Goal: Task Accomplishment & Management: Use online tool/utility

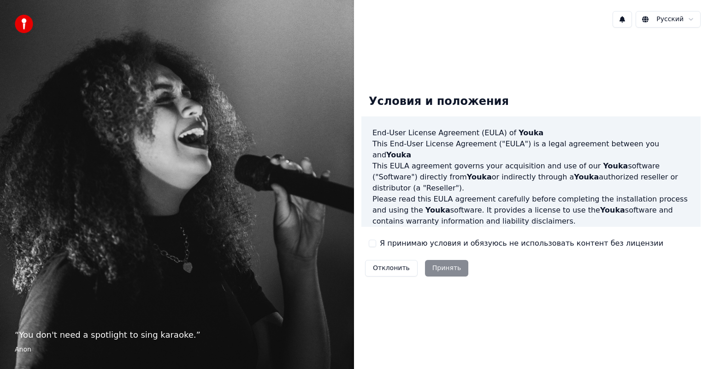
click at [370, 248] on div "Я принимаю условия и обязуюсь не использовать контент без лицензии" at bounding box center [516, 243] width 294 height 11
click at [374, 243] on button "Я принимаю условия и обязуюсь не использовать контент без лицензии" at bounding box center [372, 243] width 7 height 7
click at [442, 266] on button "Принять" at bounding box center [447, 268] width 44 height 17
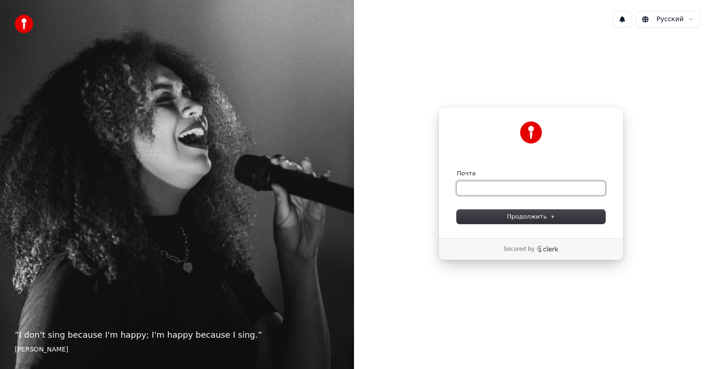
click at [473, 189] on input "Почта" at bounding box center [531, 189] width 148 height 14
click at [509, 219] on span "Продолжить" at bounding box center [531, 217] width 48 height 8
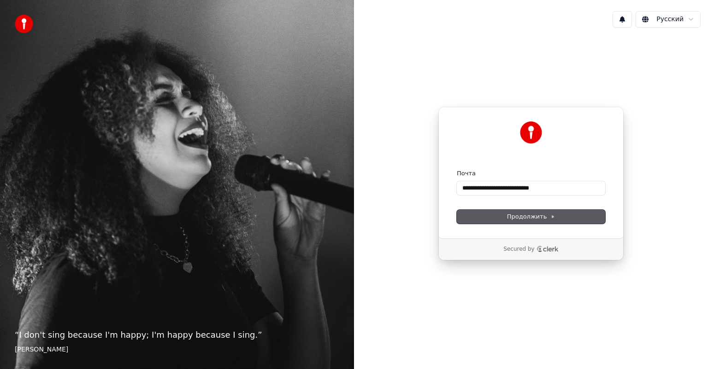
type input "**********"
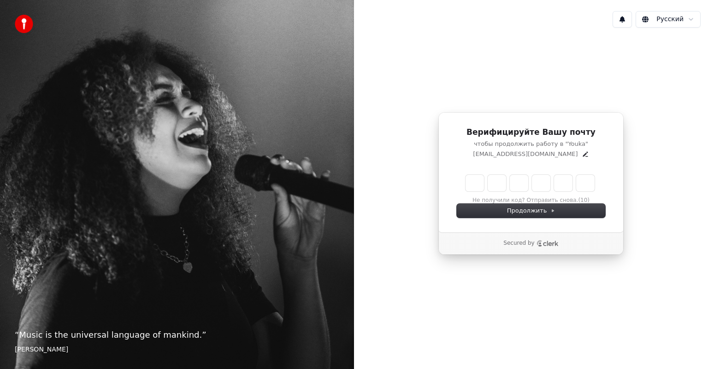
type input "*"
type input "**"
type input "*"
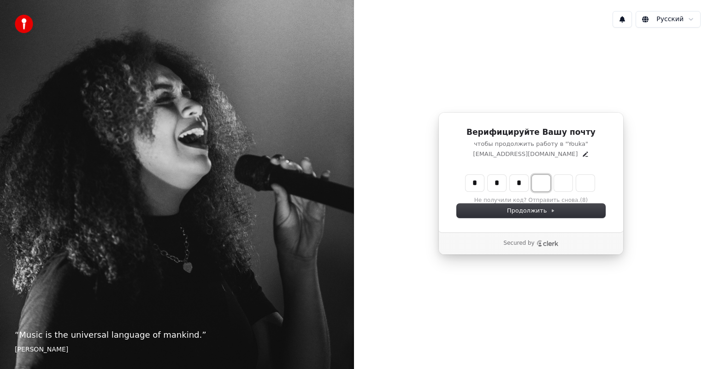
type input "***"
type input "*"
type input "****"
type input "*"
type input "******"
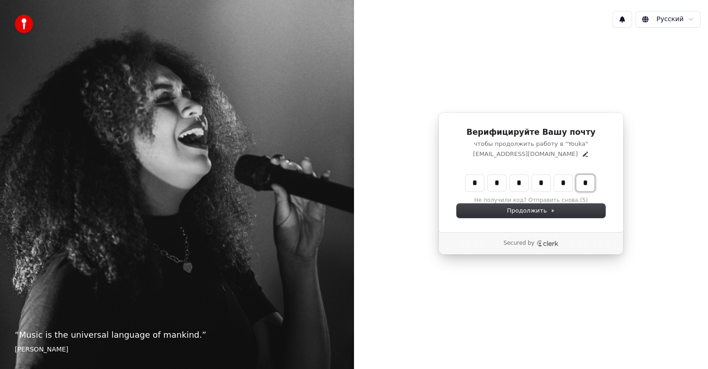
type input "*"
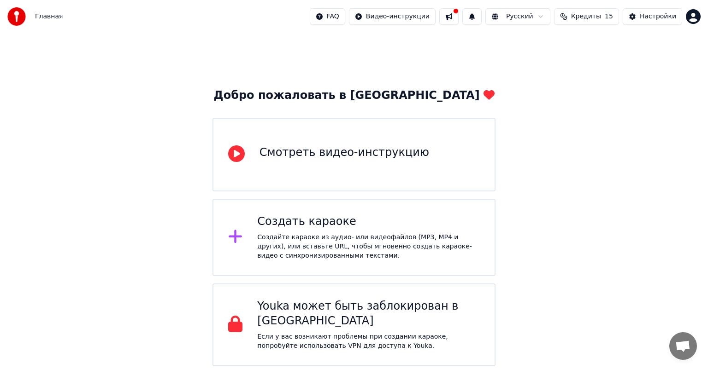
click at [366, 240] on div "Создайте караоке из аудио- или видеофайлов (MP3, MP4 и других), или вставьте UR…" at bounding box center [368, 247] width 223 height 28
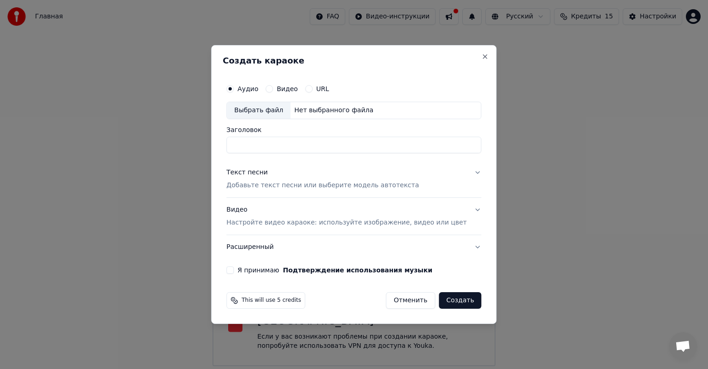
click at [320, 111] on div "Нет выбранного файла" at bounding box center [333, 110] width 87 height 9
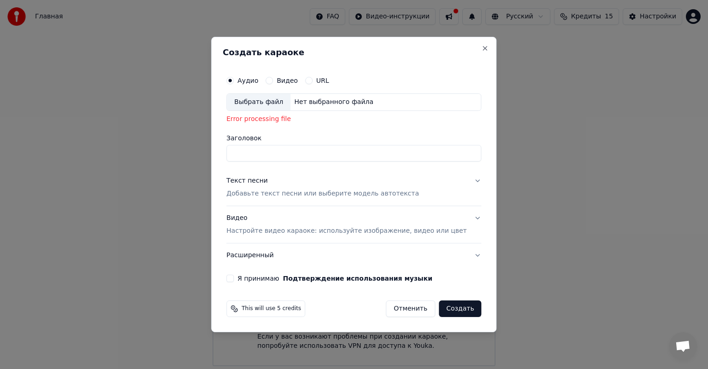
click at [234, 80] on button "Аудио" at bounding box center [229, 80] width 7 height 7
click at [288, 98] on div "Выбрать файл" at bounding box center [259, 102] width 64 height 17
click at [325, 183] on div "Текст песни Добавьте текст песни или выберите модель автотекста" at bounding box center [322, 187] width 193 height 22
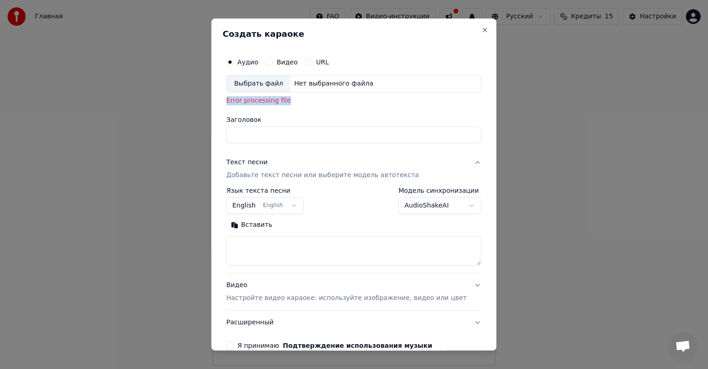
drag, startPoint x: 306, startPoint y: 106, endPoint x: 235, endPoint y: 101, distance: 70.6
click at [235, 101] on div "**********" at bounding box center [354, 201] width 262 height 304
copy div "Error processing file"
click at [341, 212] on div "**********" at bounding box center [353, 201] width 255 height 27
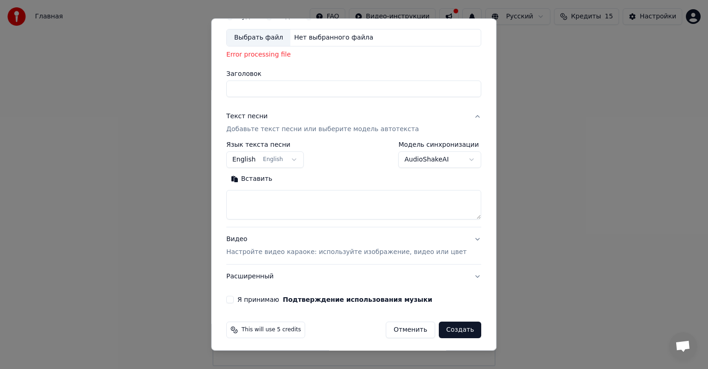
scroll to position [48, 0]
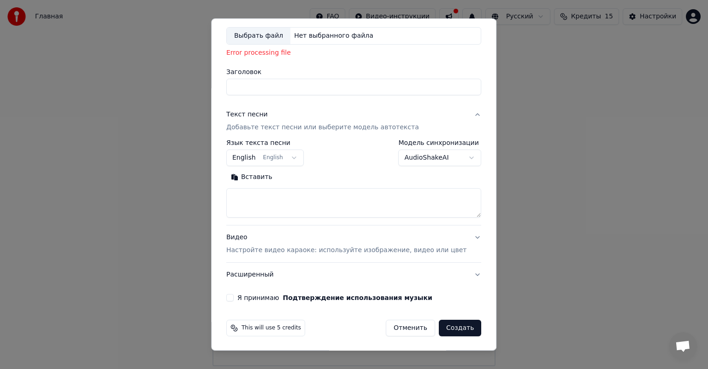
click at [266, 277] on button "Расширенный" at bounding box center [353, 275] width 255 height 24
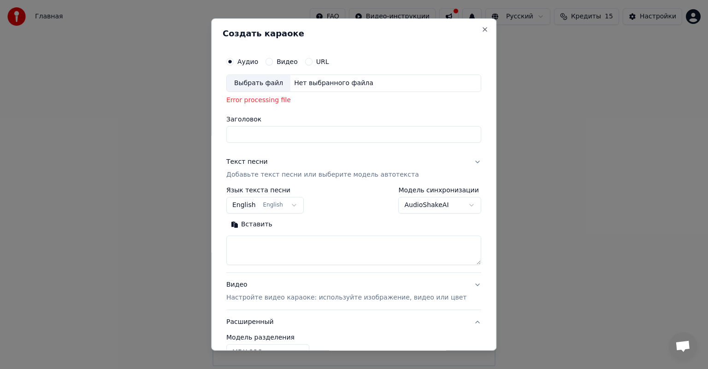
scroll to position [0, 0]
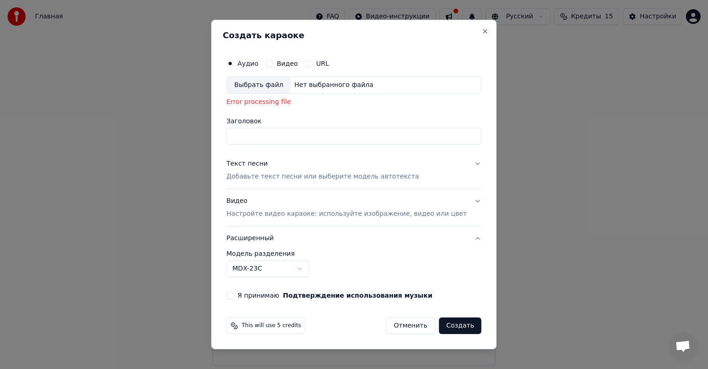
click at [287, 244] on button "Расширенный" at bounding box center [353, 239] width 255 height 24
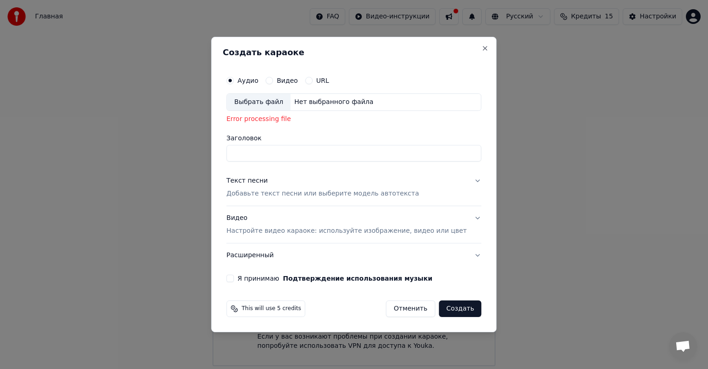
click at [319, 182] on div "Текст песни Добавьте текст песни или выберите модель автотекста" at bounding box center [322, 187] width 193 height 22
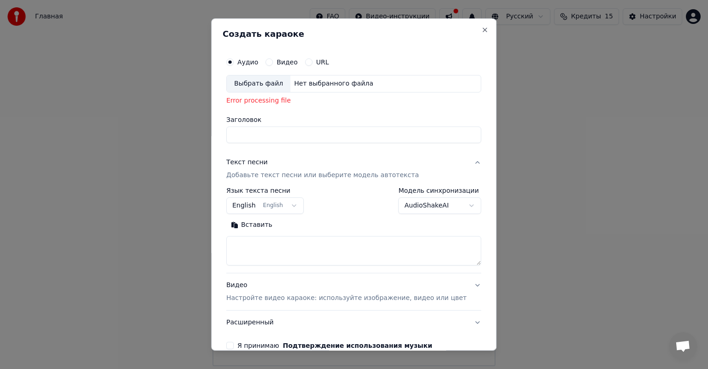
click at [320, 252] on textarea at bounding box center [353, 250] width 255 height 29
paste textarea "**********"
type textarea "**********"
click at [281, 81] on div "Выбрать файл" at bounding box center [259, 84] width 64 height 17
click at [259, 81] on div "Выбрать файл" at bounding box center [259, 84] width 64 height 17
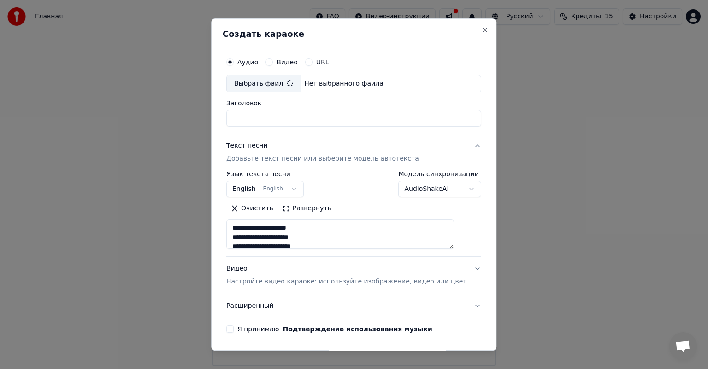
type input "**********"
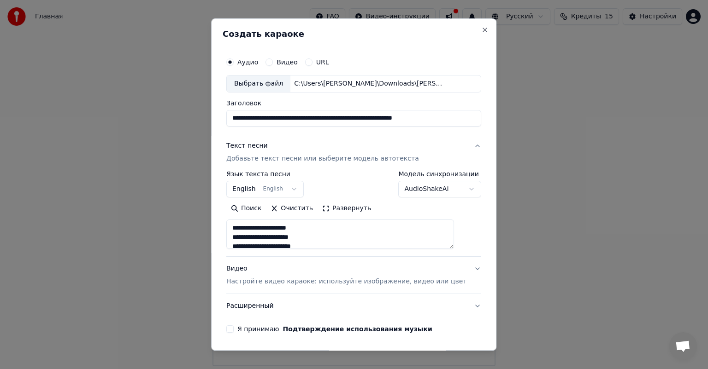
click at [303, 191] on body "**********" at bounding box center [354, 183] width 708 height 367
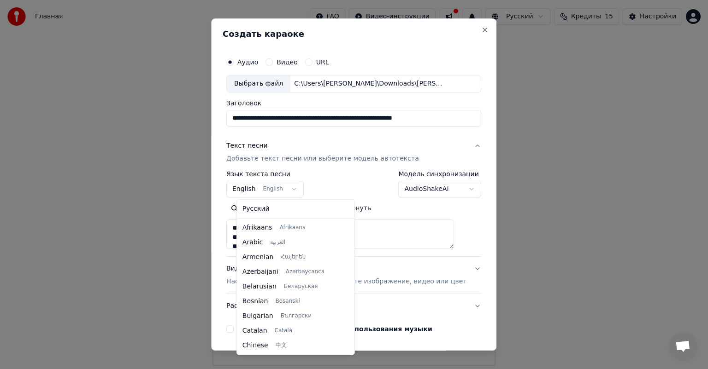
scroll to position [74, 0]
select select "**"
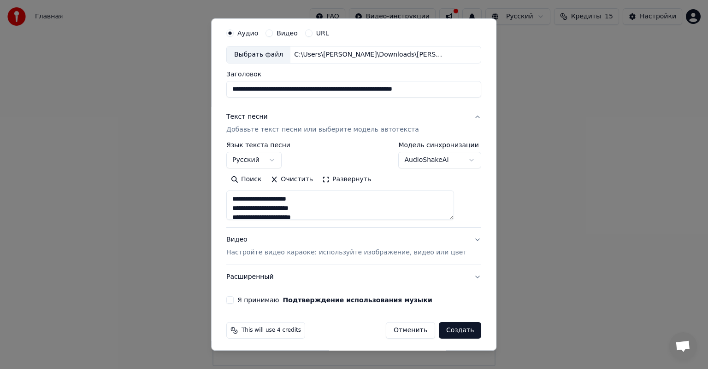
scroll to position [31, 0]
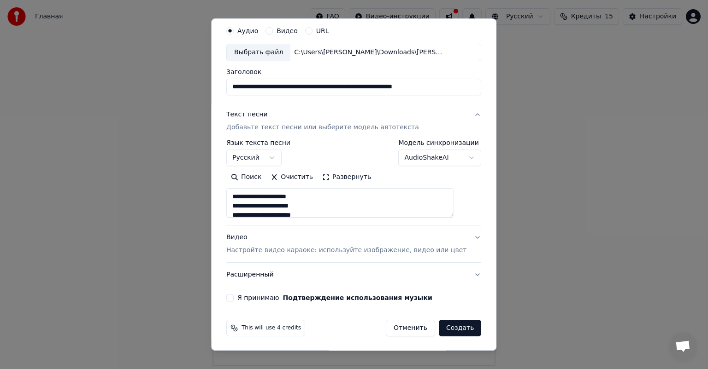
click at [253, 238] on div "Видео Настройте видео караоке: используйте изображение, видео или цвет" at bounding box center [346, 244] width 240 height 22
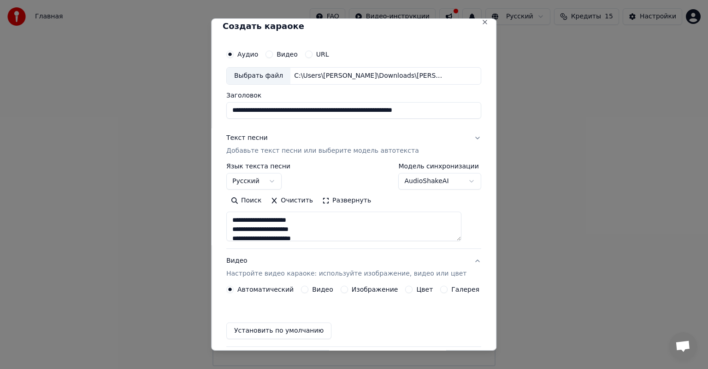
scroll to position [7, 0]
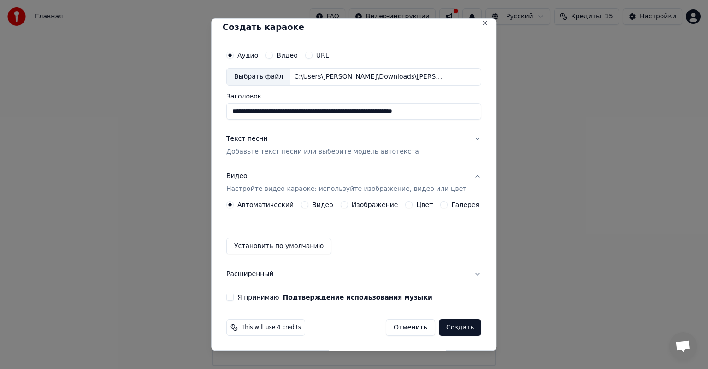
click at [304, 206] on button "Видео" at bounding box center [304, 204] width 7 height 7
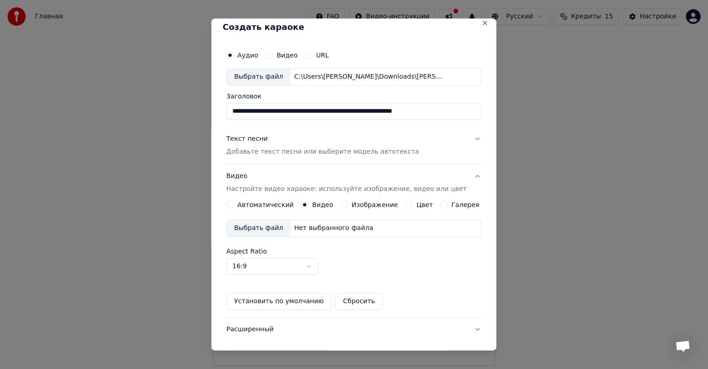
click at [260, 228] on div "Выбрать файл" at bounding box center [259, 228] width 64 height 17
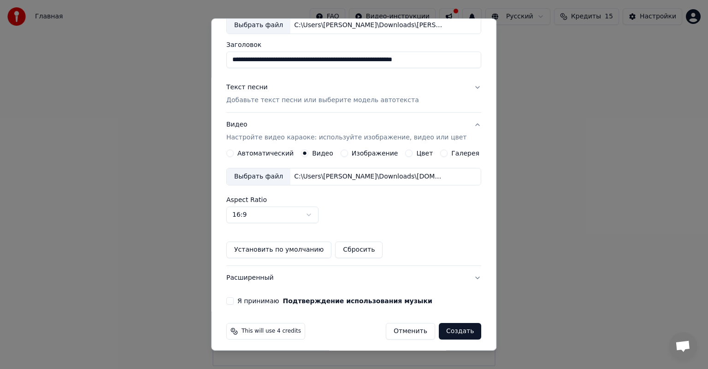
scroll to position [62, 0]
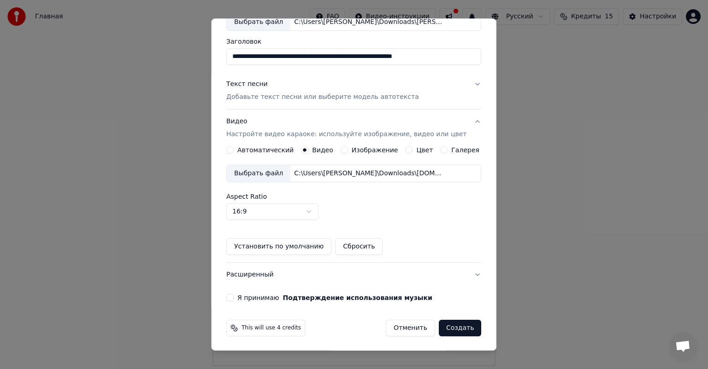
click at [451, 324] on button "Создать" at bounding box center [460, 328] width 42 height 17
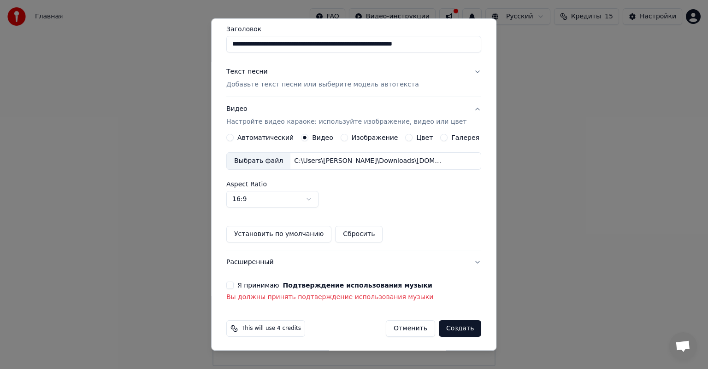
scroll to position [75, 0]
click at [234, 282] on button "Я принимаю Подтверждение использования музыки" at bounding box center [229, 284] width 7 height 7
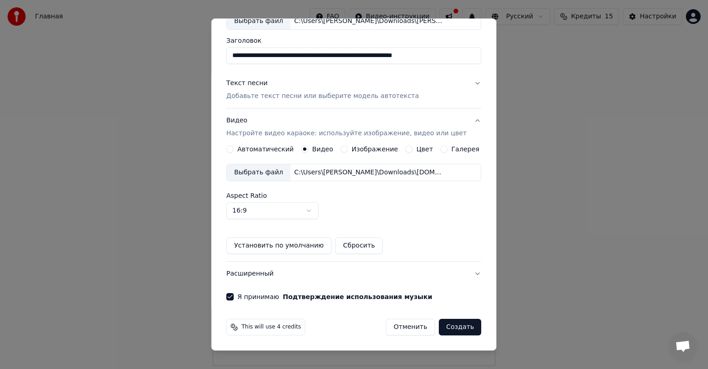
scroll to position [62, 0]
click at [457, 324] on button "Создать" at bounding box center [460, 328] width 42 height 17
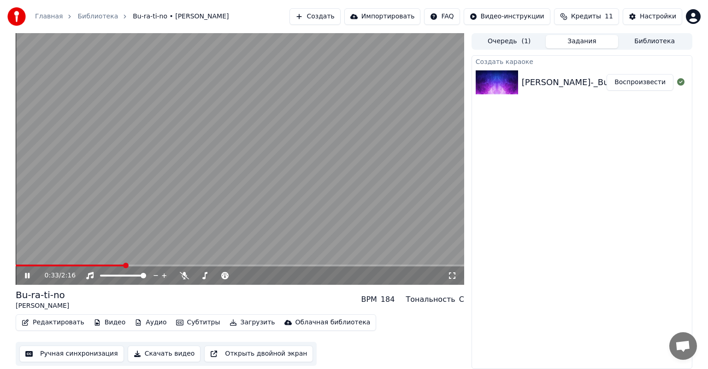
click at [29, 276] on icon at bounding box center [34, 275] width 22 height 7
click at [29, 266] on span at bounding box center [71, 266] width 110 height 2
click at [28, 276] on icon at bounding box center [27, 276] width 5 height 6
click at [48, 322] on button "Редактировать" at bounding box center [53, 322] width 70 height 13
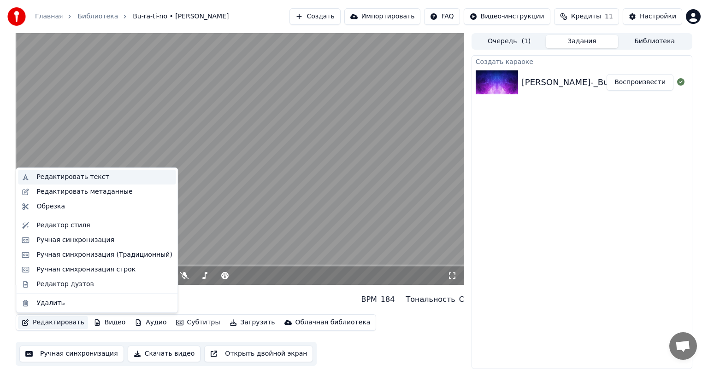
click at [88, 181] on div "Редактировать текст" at bounding box center [72, 177] width 72 height 9
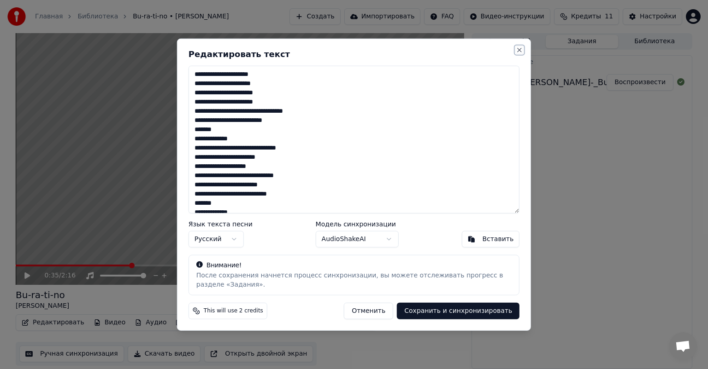
click at [518, 49] on button "Close" at bounding box center [519, 50] width 7 height 7
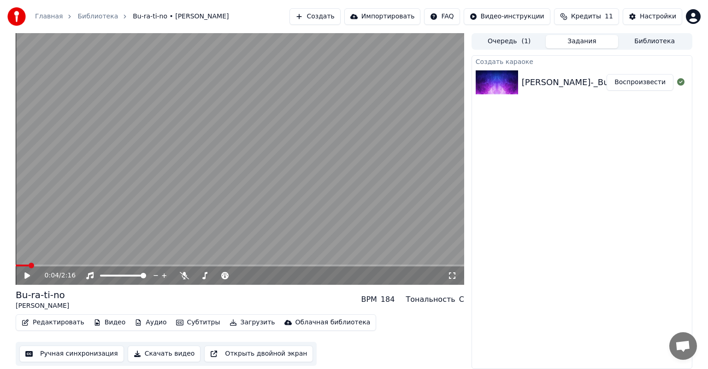
click at [26, 265] on span at bounding box center [22, 266] width 13 height 2
click at [62, 321] on button "Редактировать" at bounding box center [53, 322] width 70 height 13
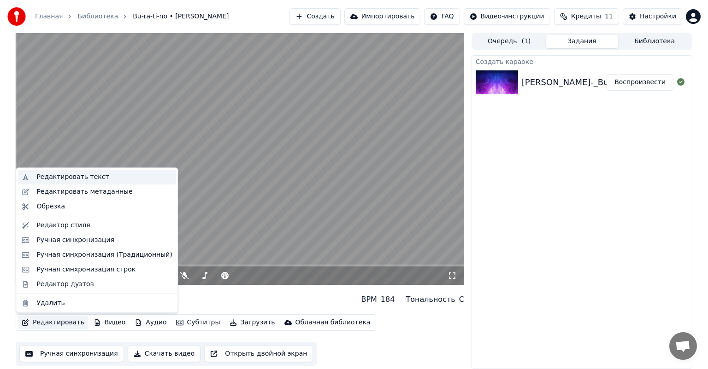
click at [76, 181] on div "Редактировать текст" at bounding box center [72, 177] width 72 height 9
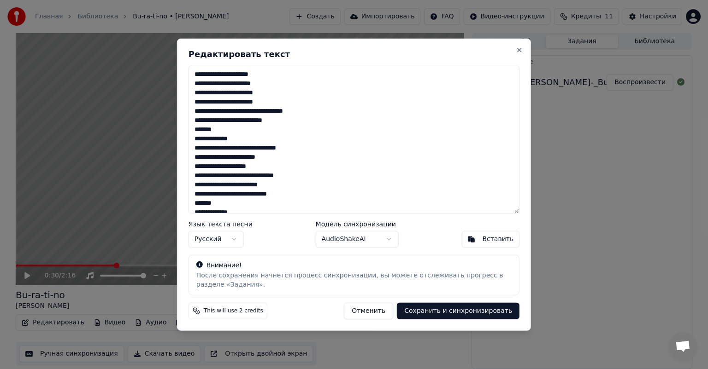
click at [296, 123] on textarea "**********" at bounding box center [353, 140] width 331 height 148
drag, startPoint x: 212, startPoint y: 133, endPoint x: 205, endPoint y: 133, distance: 7.8
click at [207, 133] on textarea "**********" at bounding box center [353, 140] width 331 height 148
click at [198, 129] on textarea "**********" at bounding box center [353, 140] width 331 height 148
click at [196, 138] on textarea "**********" at bounding box center [353, 140] width 331 height 148
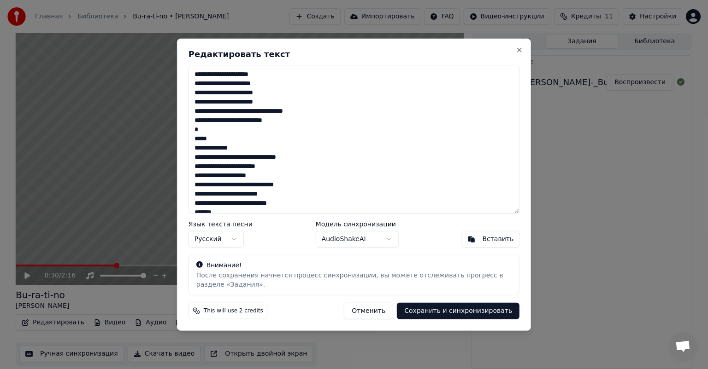
click at [199, 139] on textarea "**********" at bounding box center [353, 140] width 331 height 148
click at [201, 148] on textarea "**********" at bounding box center [353, 140] width 331 height 148
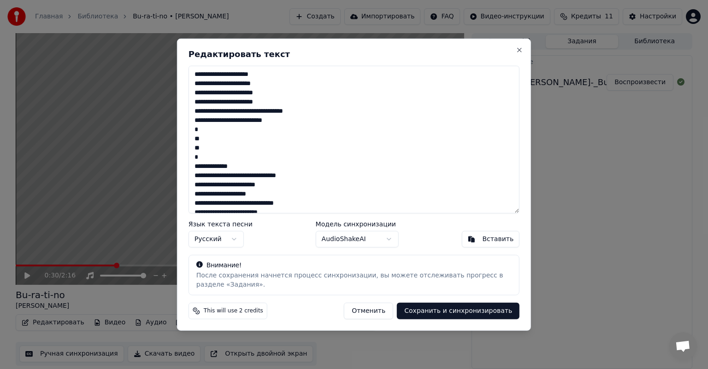
click at [217, 166] on textarea "**********" at bounding box center [353, 140] width 331 height 148
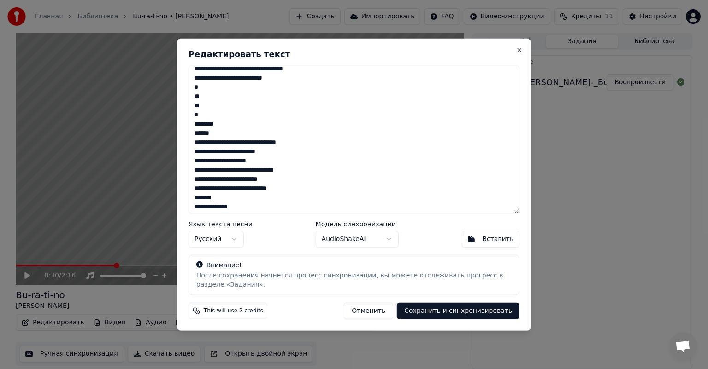
scroll to position [46, 0]
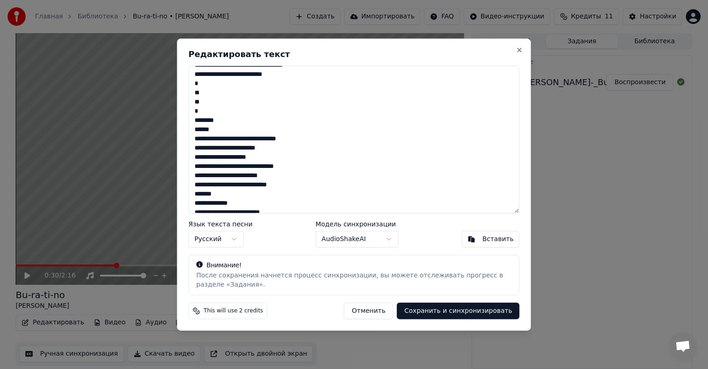
click at [211, 121] on textarea "**********" at bounding box center [353, 140] width 331 height 148
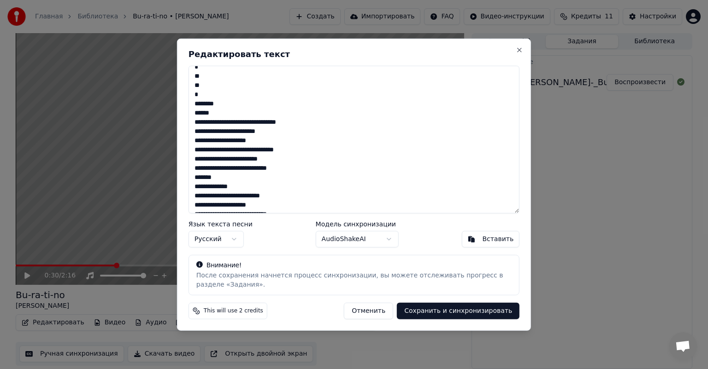
scroll to position [92, 0]
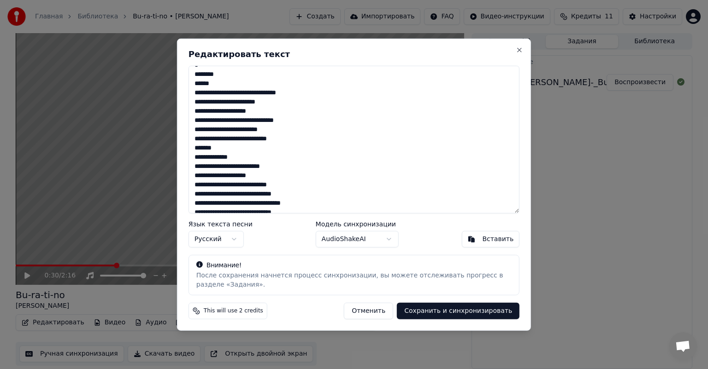
click at [199, 148] on textarea "**********" at bounding box center [353, 140] width 331 height 148
click at [200, 156] on textarea "**********" at bounding box center [353, 140] width 331 height 148
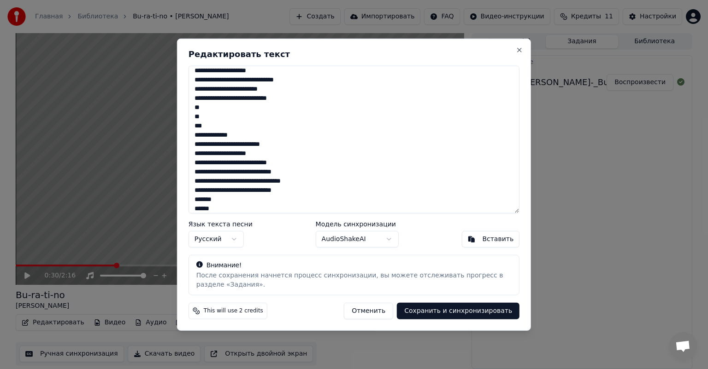
scroll to position [136, 0]
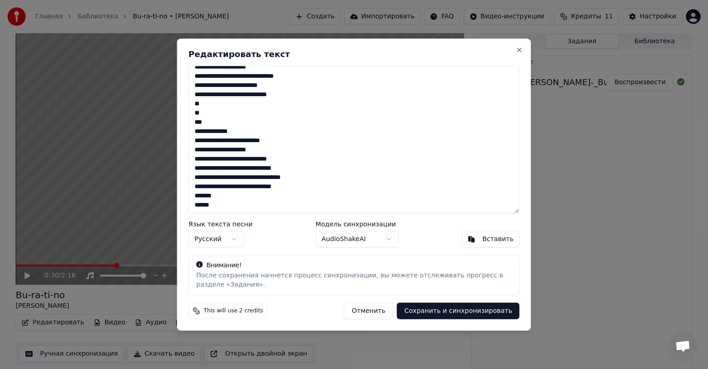
click at [200, 121] on textarea "**********" at bounding box center [353, 140] width 331 height 148
click at [199, 195] on textarea "**********" at bounding box center [353, 140] width 331 height 148
click at [201, 206] on textarea "**********" at bounding box center [353, 140] width 331 height 148
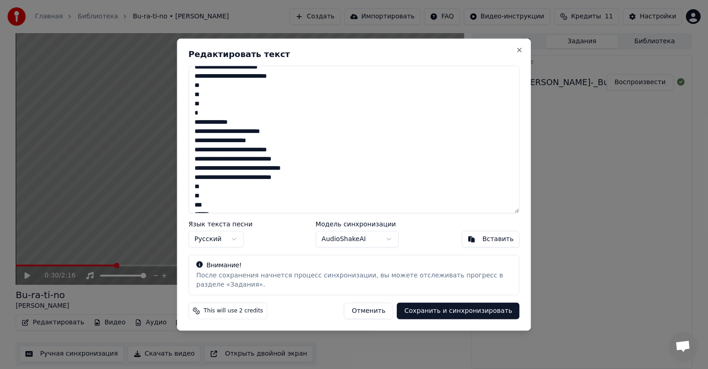
scroll to position [164, 0]
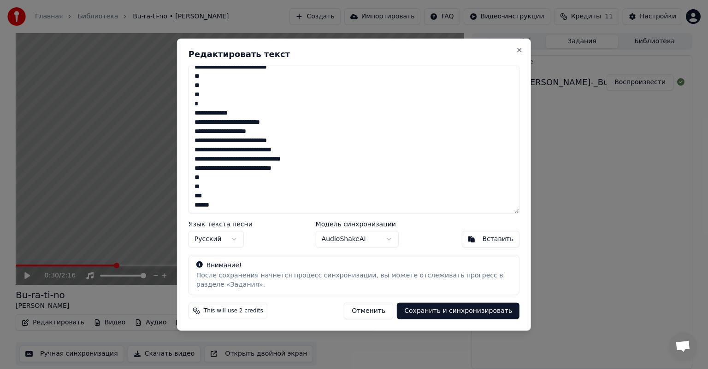
click at [201, 197] on textarea "**********" at bounding box center [353, 140] width 331 height 148
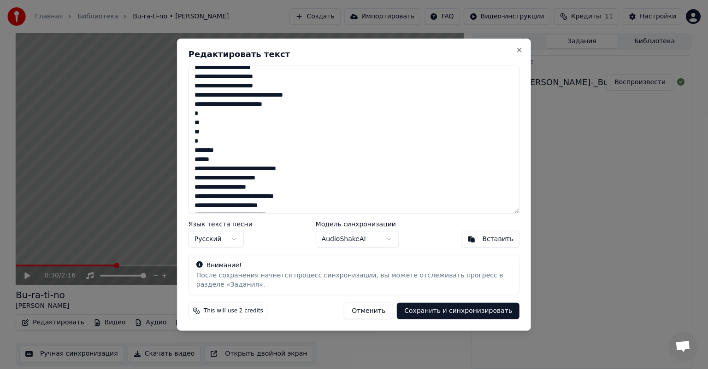
scroll to position [0, 0]
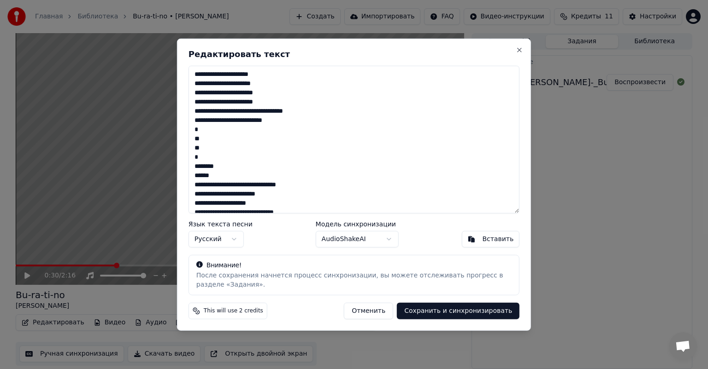
click at [210, 166] on textarea "**********" at bounding box center [353, 140] width 331 height 148
click at [212, 167] on textarea "**********" at bounding box center [353, 140] width 331 height 148
click at [200, 177] on textarea "**********" at bounding box center [353, 140] width 331 height 148
click at [211, 184] on textarea "**********" at bounding box center [353, 140] width 331 height 148
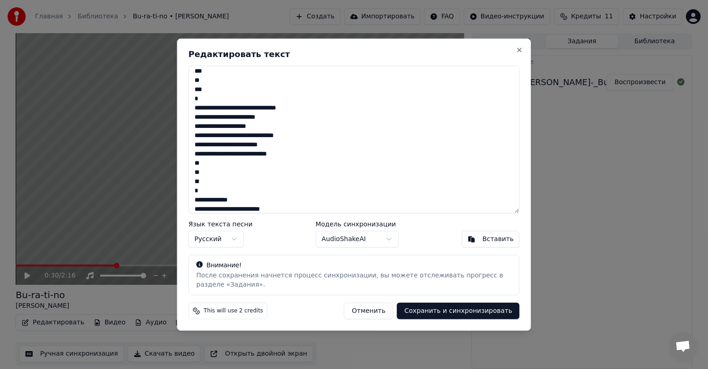
scroll to position [138, 0]
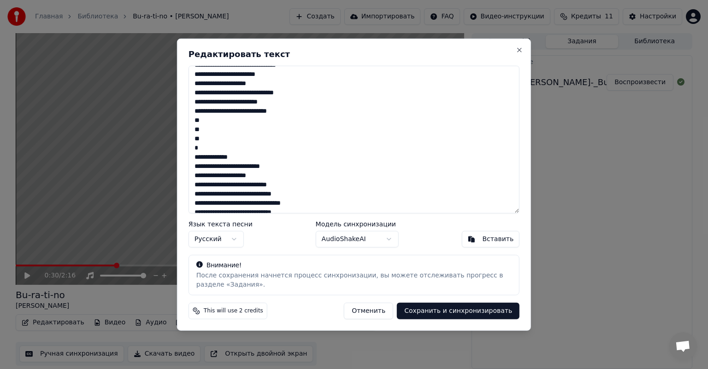
click at [210, 157] on textarea "**********" at bounding box center [353, 140] width 331 height 148
click at [201, 165] on textarea "**********" at bounding box center [353, 140] width 331 height 148
click at [209, 176] on textarea "**********" at bounding box center [353, 140] width 331 height 148
click at [196, 185] on textarea "**********" at bounding box center [353, 140] width 331 height 148
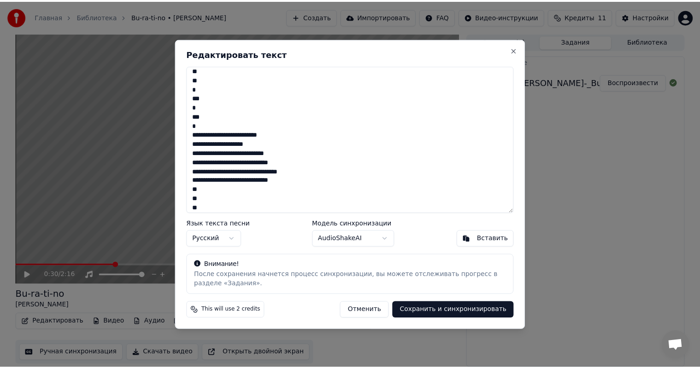
scroll to position [219, 0]
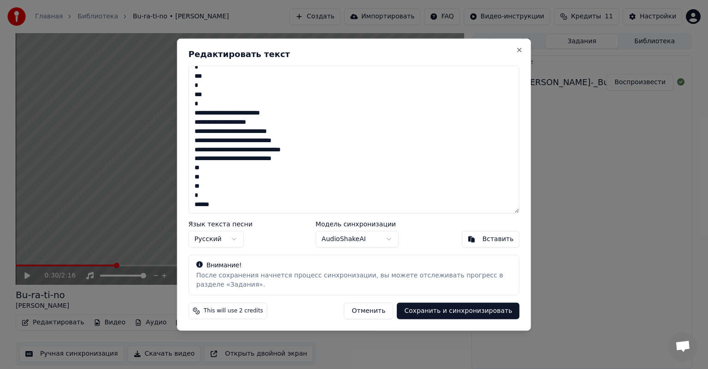
type textarea "**********"
click at [478, 312] on button "Сохранить и синхронизировать" at bounding box center [458, 311] width 123 height 17
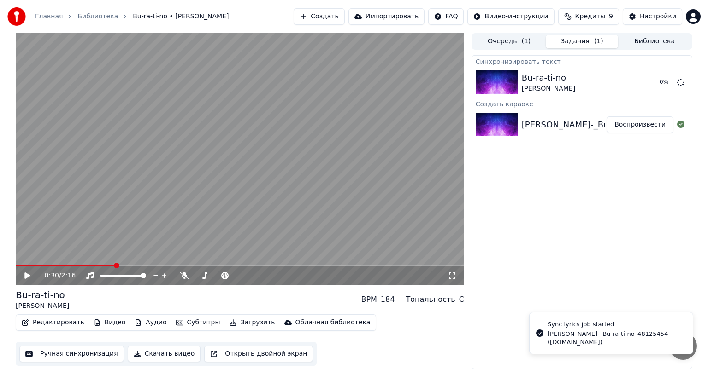
drag, startPoint x: 104, startPoint y: 264, endPoint x: 56, endPoint y: 264, distance: 47.5
click at [57, 264] on video at bounding box center [240, 159] width 448 height 252
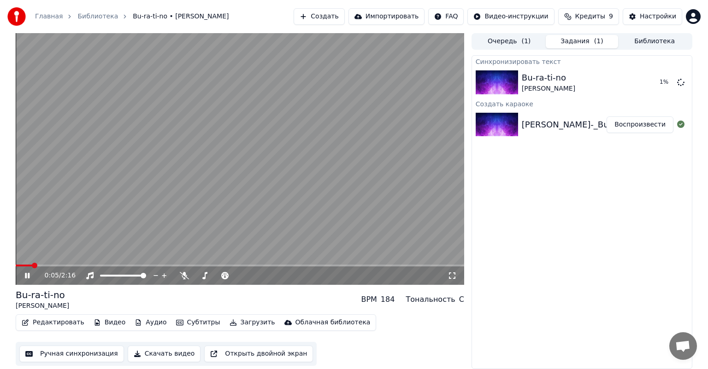
click at [32, 266] on span at bounding box center [24, 266] width 17 height 2
click at [30, 275] on icon at bounding box center [34, 275] width 22 height 7
click at [27, 275] on icon at bounding box center [27, 276] width 6 height 6
click at [63, 323] on button "Редактировать" at bounding box center [53, 322] width 70 height 13
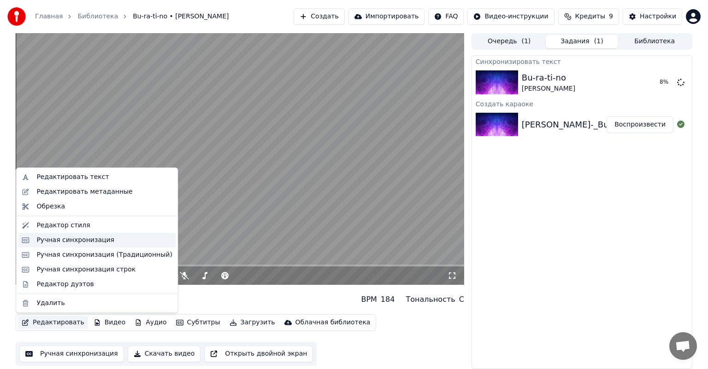
click at [114, 240] on div "Ручная синхронизация" at bounding box center [103, 240] width 135 height 9
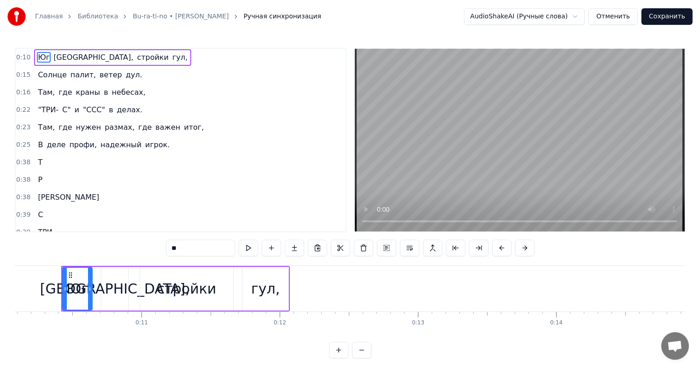
drag, startPoint x: 76, startPoint y: 326, endPoint x: 101, endPoint y: 326, distance: 24.9
click at [101, 326] on div "Юг России, стройки гул, Солнце палит, ветер дул. Там, где краны в небесах, "ТРИ…" at bounding box center [350, 300] width 670 height 69
click at [244, 251] on button at bounding box center [248, 248] width 19 height 17
click at [138, 322] on div "0:11" at bounding box center [141, 323] width 12 height 7
click at [111, 287] on div "[GEOGRAPHIC_DATA]," at bounding box center [115, 289] width 150 height 21
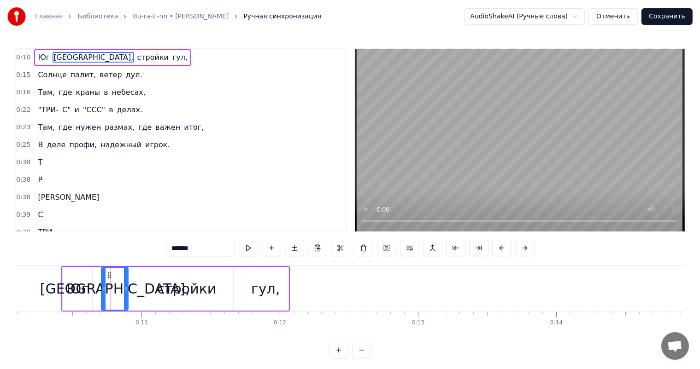
click at [92, 288] on div "[GEOGRAPHIC_DATA]," at bounding box center [115, 289] width 150 height 21
click at [74, 288] on div "Юг" at bounding box center [77, 289] width 22 height 21
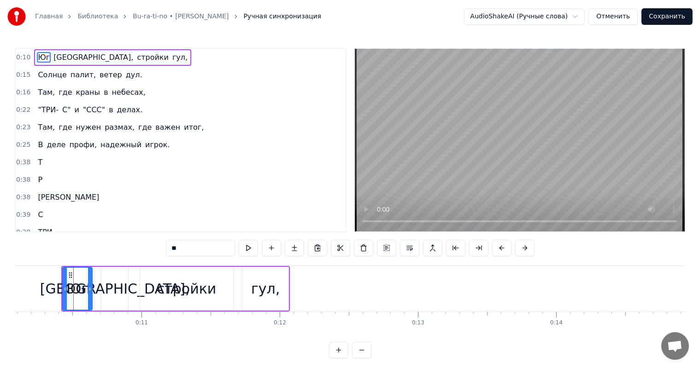
click at [111, 292] on div "[GEOGRAPHIC_DATA]," at bounding box center [115, 289] width 150 height 21
type input "*******"
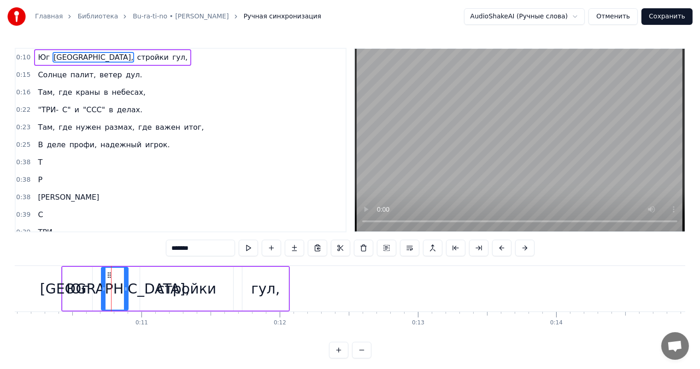
drag, startPoint x: 68, startPoint y: 323, endPoint x: 192, endPoint y: 299, distance: 126.3
click at [192, 299] on div "Юг России, стройки гул, Солнце палит, ветер дул. Там, где краны в небесах, "ТРИ…" at bounding box center [350, 300] width 670 height 69
click at [208, 354] on div "0:10 Юг России, стройки гул, 0:15 Солнце палит, ветер дул. 0:16 Там, где краны …" at bounding box center [350, 203] width 670 height 311
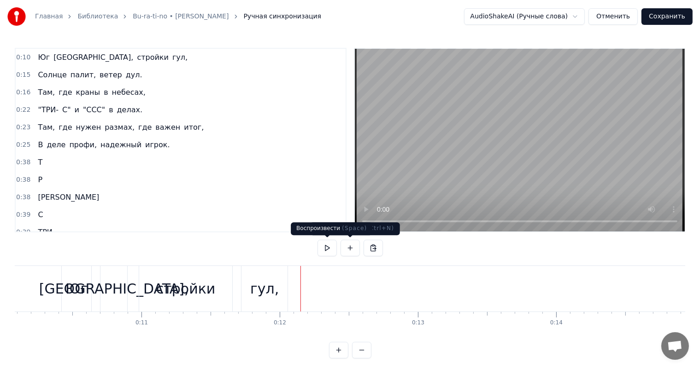
click at [330, 248] on button at bounding box center [326, 248] width 19 height 17
click at [317, 240] on button at bounding box center [326, 248] width 19 height 17
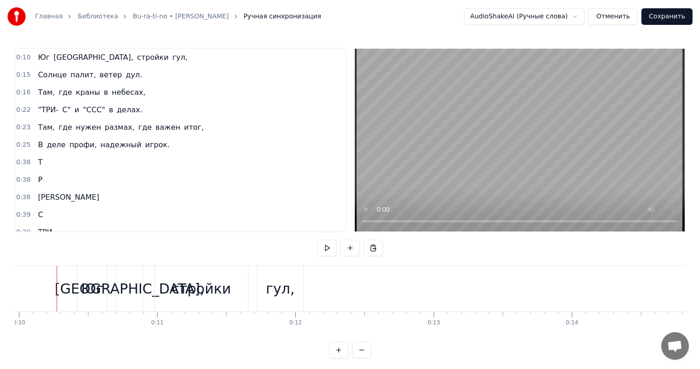
scroll to position [0, 1373]
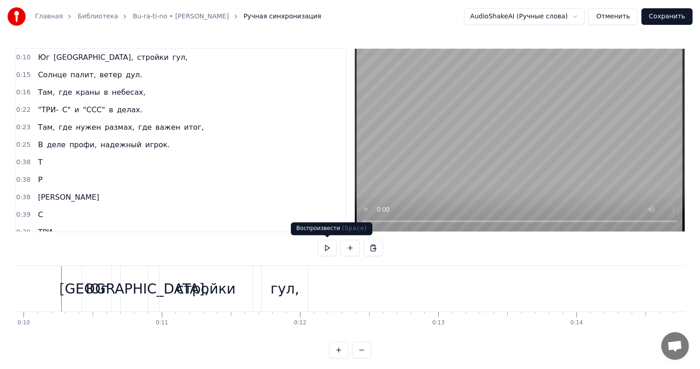
click at [327, 246] on button at bounding box center [326, 248] width 19 height 17
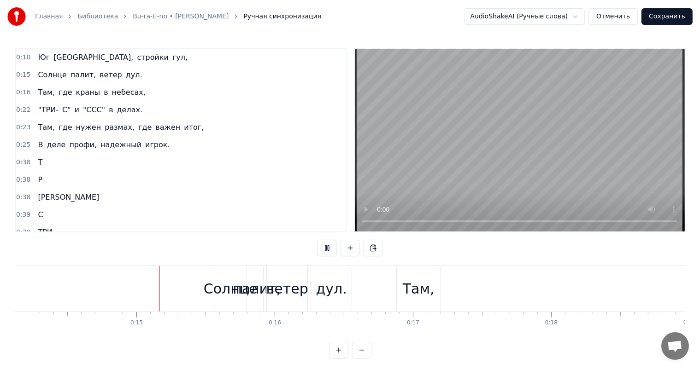
scroll to position [0, 1953]
click at [317, 240] on button at bounding box center [326, 248] width 19 height 17
click at [416, 296] on div "Там," at bounding box center [417, 289] width 32 height 21
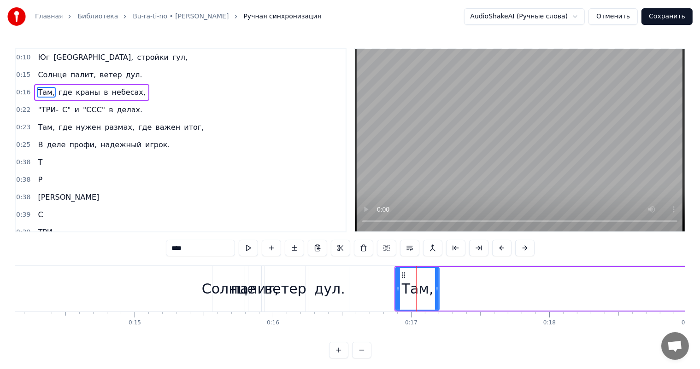
drag, startPoint x: 410, startPoint y: 293, endPoint x: 485, endPoint y: 293, distance: 74.2
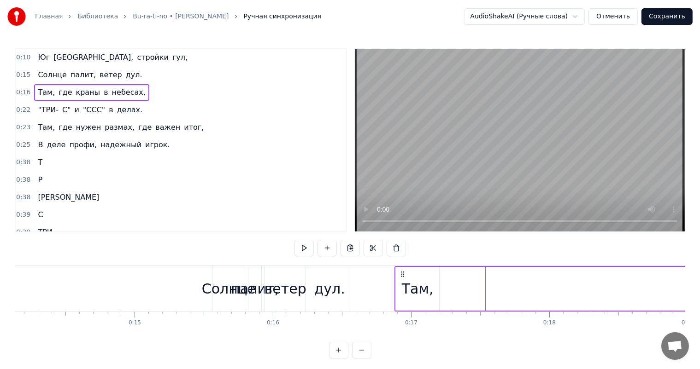
drag, startPoint x: 416, startPoint y: 287, endPoint x: 469, endPoint y: 288, distance: 52.1
click at [418, 284] on div "Там," at bounding box center [418, 289] width 32 height 21
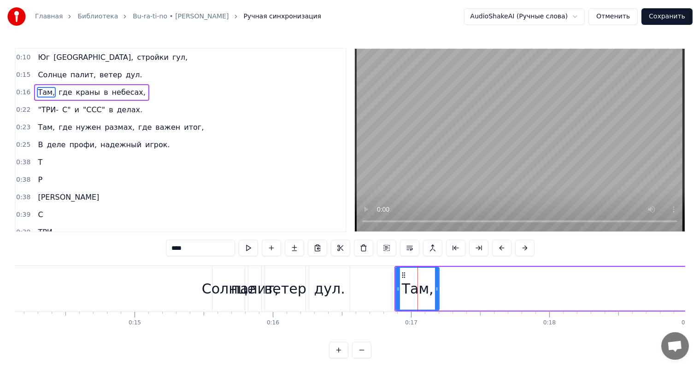
drag, startPoint x: 414, startPoint y: 287, endPoint x: 440, endPoint y: 287, distance: 25.8
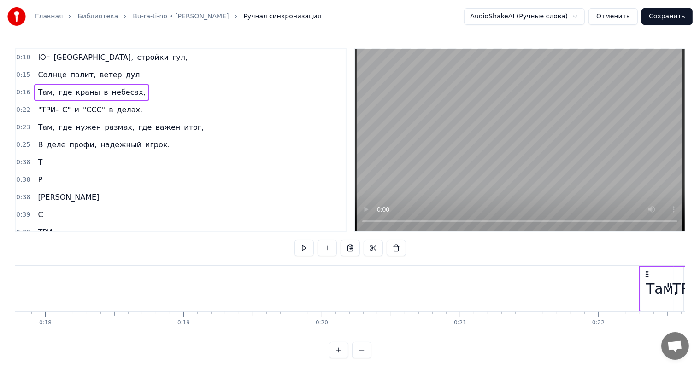
scroll to position [0, 2493]
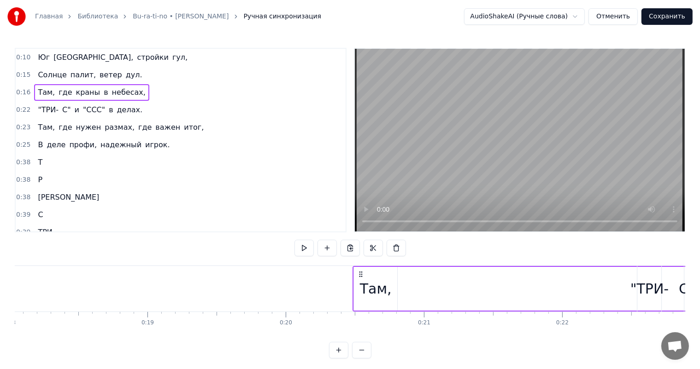
drag, startPoint x: 399, startPoint y: 273, endPoint x: 357, endPoint y: 279, distance: 41.9
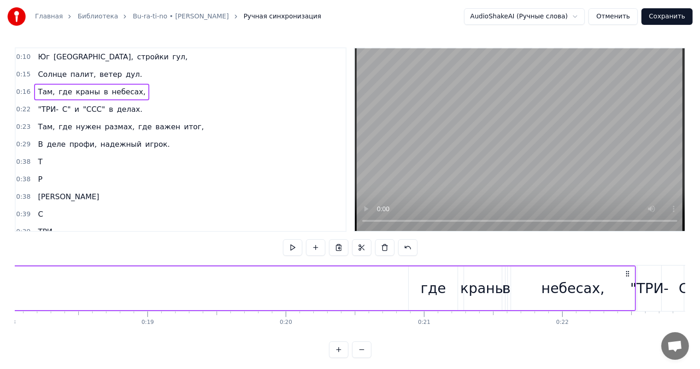
scroll to position [0, 0]
click at [282, 286] on div "Там, где краны в небесах," at bounding box center [244, 289] width 781 height 46
click at [393, 286] on div "Там, где краны в небесах," at bounding box center [244, 289] width 781 height 46
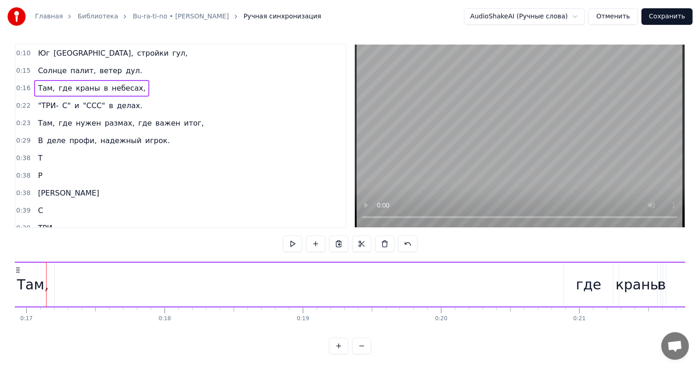
scroll to position [0, 2323]
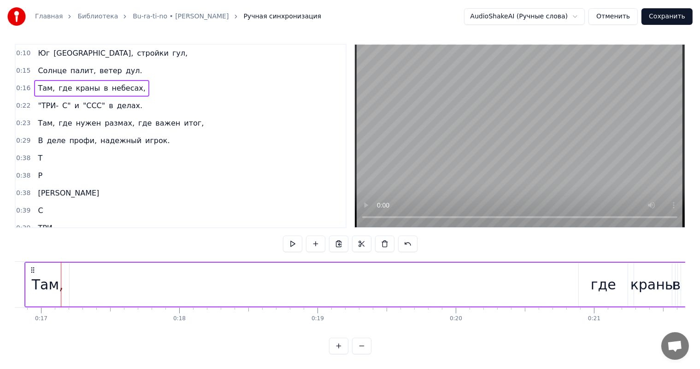
click at [26, 272] on div "Там," at bounding box center [47, 285] width 43 height 44
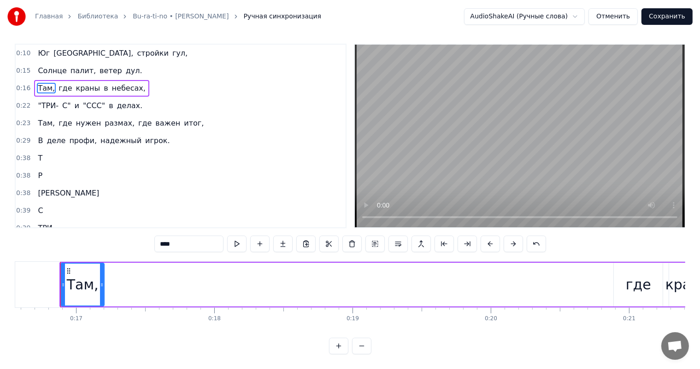
scroll to position [0, 2287]
click at [63, 281] on icon at bounding box center [63, 284] width 4 height 7
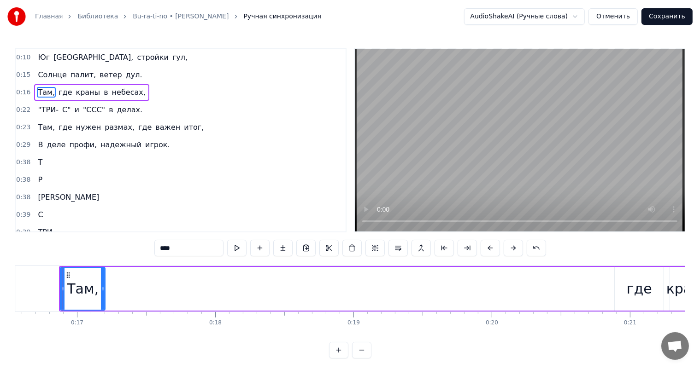
click at [80, 282] on div "Там," at bounding box center [83, 289] width 32 height 21
click at [86, 290] on div "Там," at bounding box center [83, 289] width 32 height 21
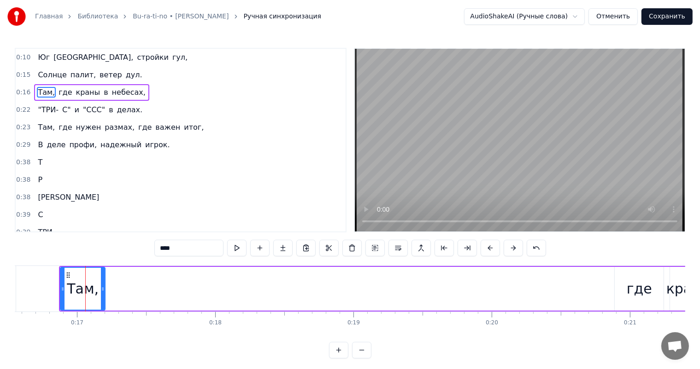
drag, startPoint x: 96, startPoint y: 292, endPoint x: 80, endPoint y: 292, distance: 16.6
click at [80, 292] on div "Там," at bounding box center [83, 289] width 44 height 42
click at [380, 302] on div "Там, где краны в небесах," at bounding box center [450, 289] width 783 height 46
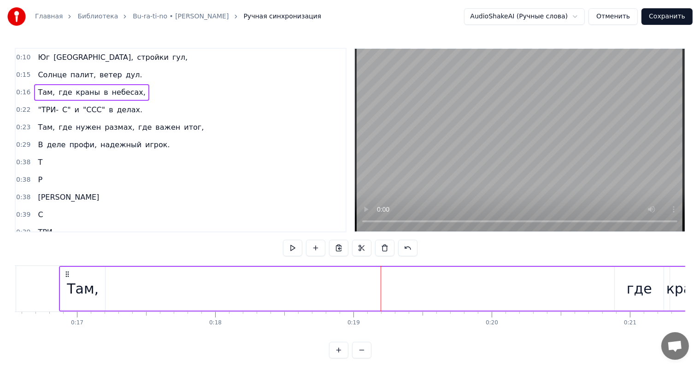
click at [133, 290] on div "Там, где краны в небесах," at bounding box center [450, 289] width 783 height 46
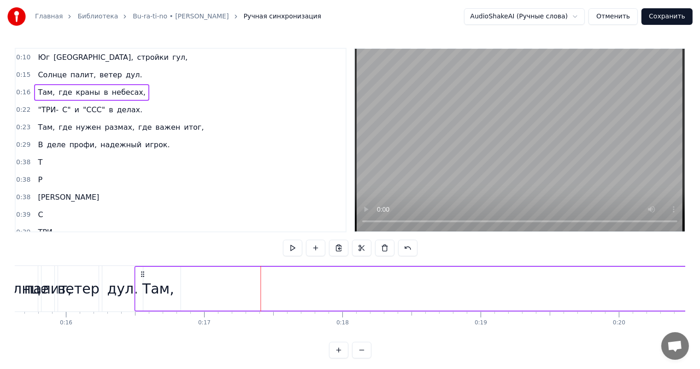
scroll to position [0, 2156]
drag, startPoint x: 68, startPoint y: 272, endPoint x: 172, endPoint y: 274, distance: 103.7
click at [171, 274] on icon at bounding box center [167, 274] width 7 height 7
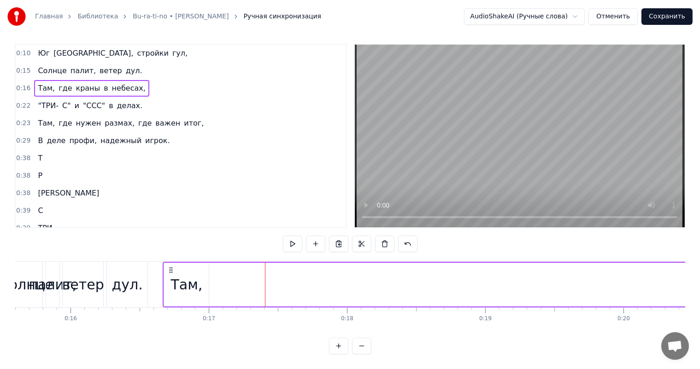
scroll to position [12, 0]
click at [354, 346] on button at bounding box center [361, 346] width 19 height 17
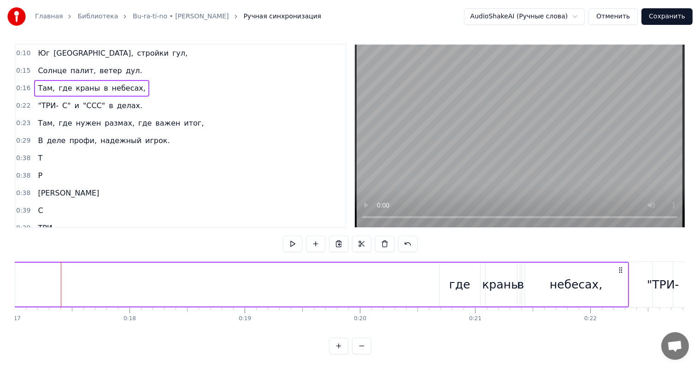
click at [354, 346] on button at bounding box center [361, 346] width 19 height 17
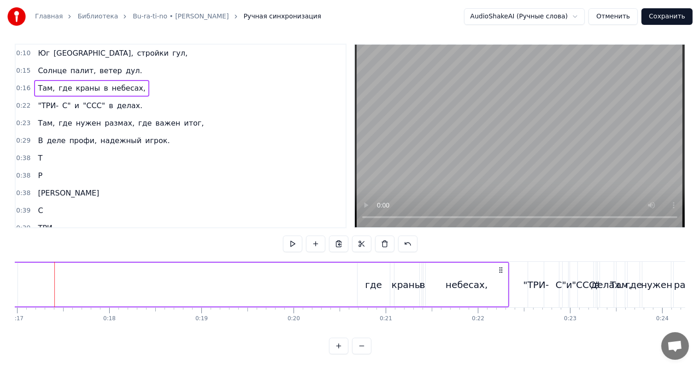
scroll to position [0, 1557]
click at [337, 346] on button at bounding box center [338, 346] width 19 height 17
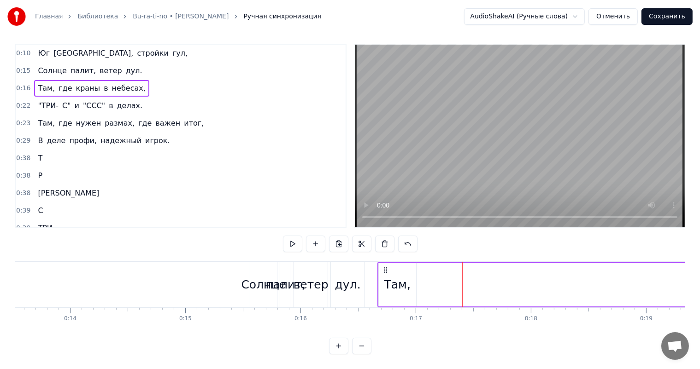
click at [337, 346] on button at bounding box center [338, 346] width 19 height 17
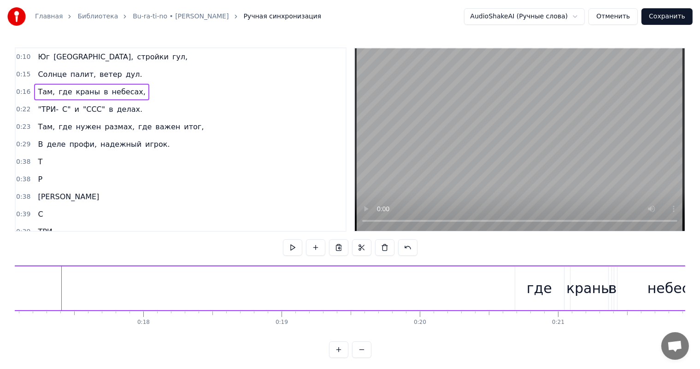
scroll to position [0, 0]
drag, startPoint x: 93, startPoint y: 286, endPoint x: 38, endPoint y: 287, distance: 54.9
click at [38, 287] on div "Там, где краны в небесах," at bounding box center [350, 289] width 783 height 46
drag, startPoint x: 55, startPoint y: 291, endPoint x: 104, endPoint y: 289, distance: 48.9
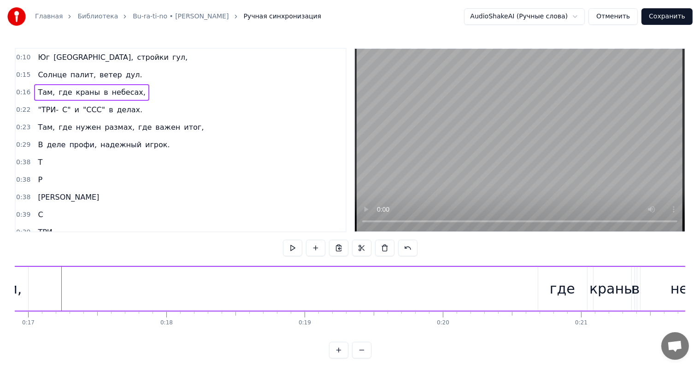
click at [93, 289] on div "Там, где краны в небесах," at bounding box center [373, 289] width 783 height 46
drag, startPoint x: 108, startPoint y: 289, endPoint x: 5, endPoint y: 286, distance: 102.8
click at [5, 286] on div "Главная Библиотека Bu-ra-ti-no • [PERSON_NAME] Ручная синхронизация AudioShakeA…" at bounding box center [350, 179] width 700 height 359
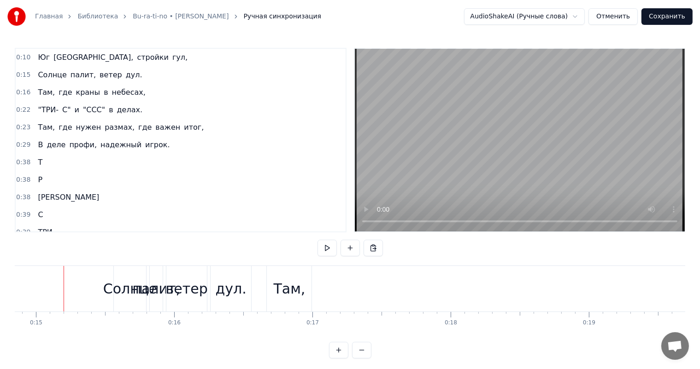
scroll to position [12, 0]
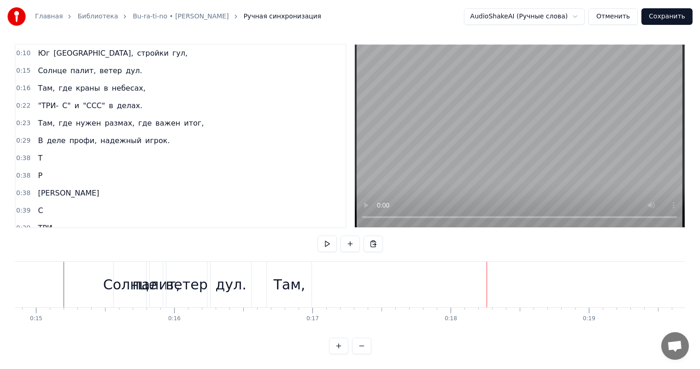
click at [249, 275] on div "дул." at bounding box center [238, 285] width 31 height 21
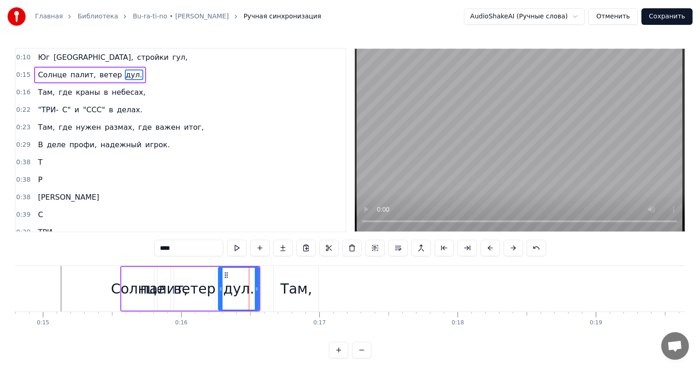
click at [290, 286] on div "Там," at bounding box center [297, 289] width 32 height 21
type input "****"
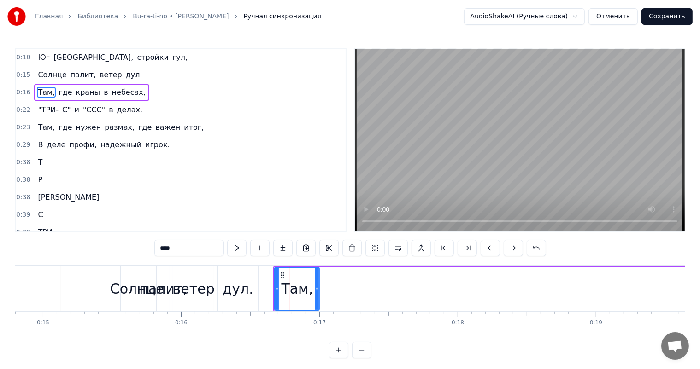
click at [293, 288] on div "Там," at bounding box center [297, 289] width 32 height 21
click at [155, 76] on div "0:15 Солнце палит, ветер дул." at bounding box center [181, 75] width 330 height 18
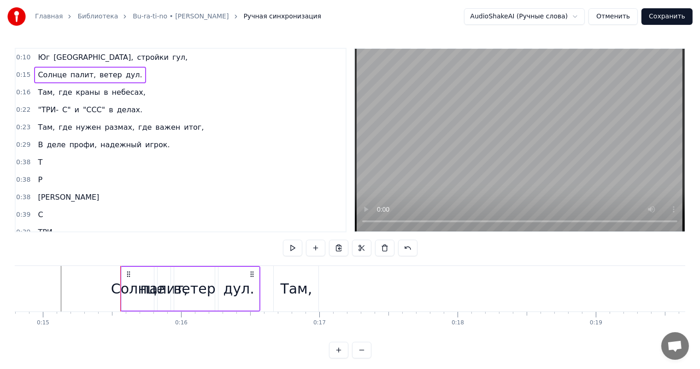
click at [44, 94] on span "Там," at bounding box center [46, 92] width 19 height 11
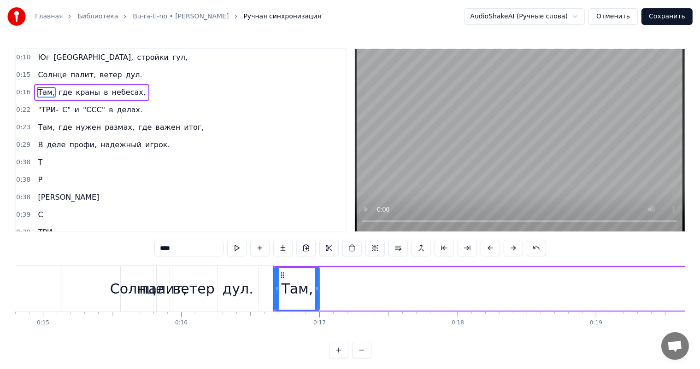
click at [291, 284] on div "Там," at bounding box center [297, 289] width 32 height 21
click at [292, 291] on div "Там," at bounding box center [297, 289] width 32 height 21
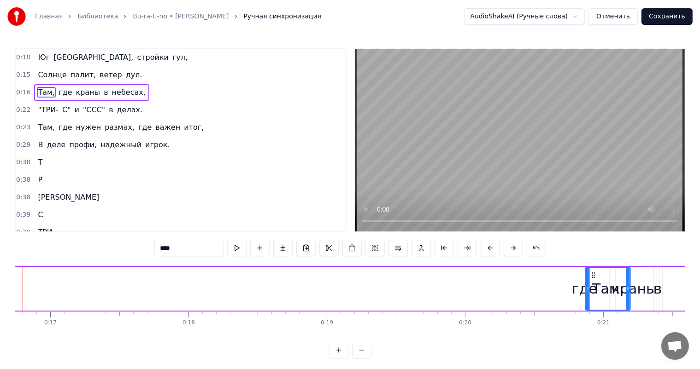
scroll to position [0, 2316]
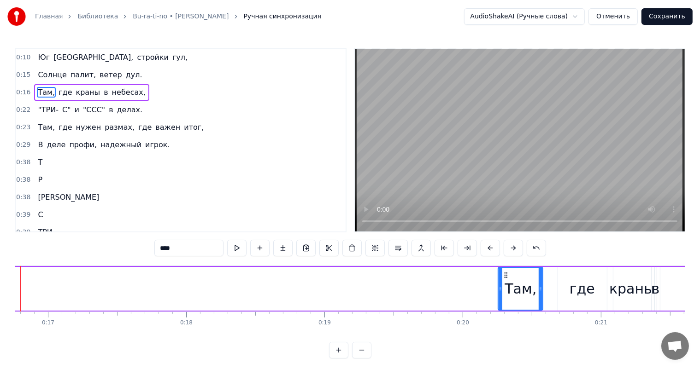
drag, startPoint x: 281, startPoint y: 271, endPoint x: 504, endPoint y: 284, distance: 223.3
click at [504, 284] on div "Там," at bounding box center [520, 289] width 44 height 42
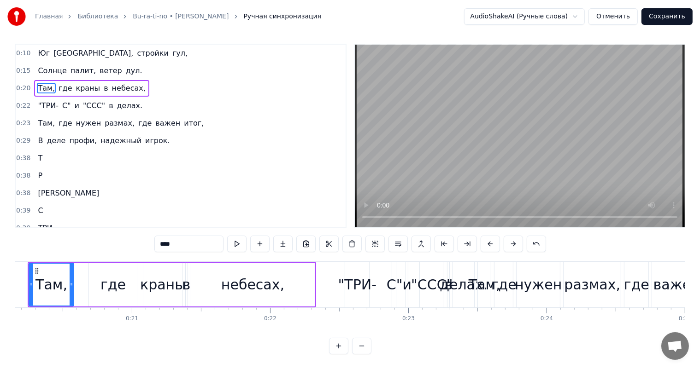
scroll to position [0, 2690]
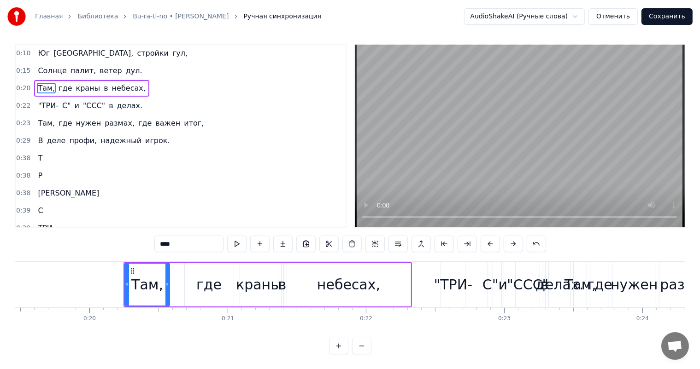
click at [302, 276] on div "небесах," at bounding box center [348, 285] width 123 height 44
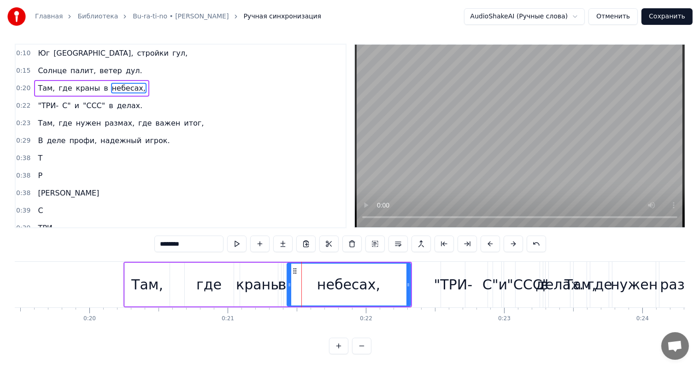
scroll to position [0, 0]
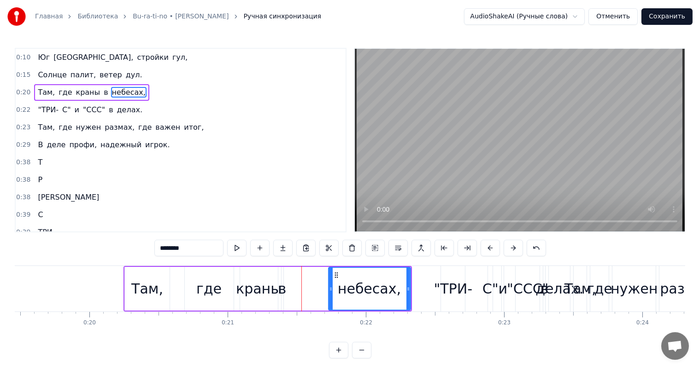
drag, startPoint x: 289, startPoint y: 283, endPoint x: 330, endPoint y: 284, distance: 41.5
click at [330, 284] on div at bounding box center [331, 289] width 4 height 42
click at [242, 292] on div "краны" at bounding box center [259, 289] width 46 height 21
type input "*****"
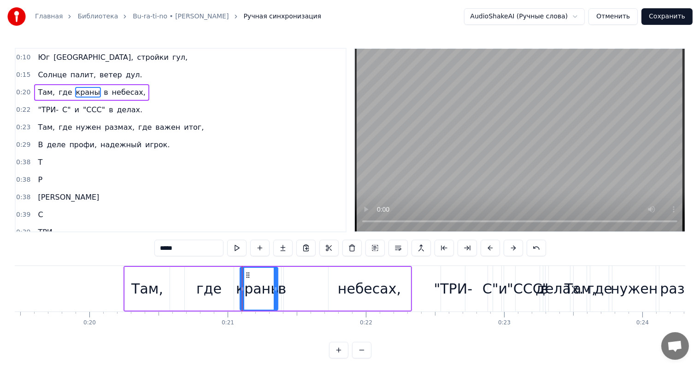
drag, startPoint x: 251, startPoint y: 289, endPoint x: 275, endPoint y: 292, distance: 24.5
click at [275, 292] on div "краны" at bounding box center [258, 289] width 37 height 42
drag, startPoint x: 258, startPoint y: 288, endPoint x: 275, endPoint y: 291, distance: 17.2
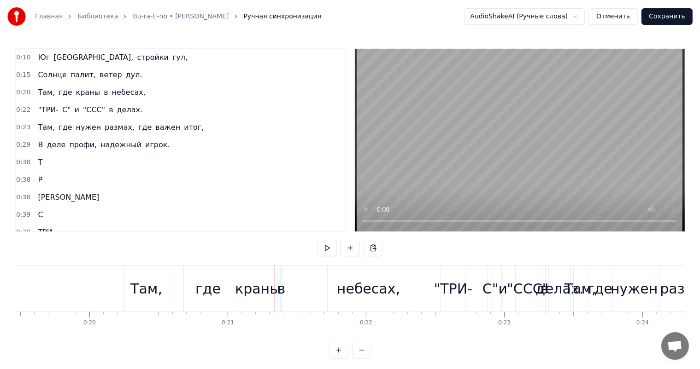
click at [244, 277] on div "краны" at bounding box center [258, 289] width 38 height 46
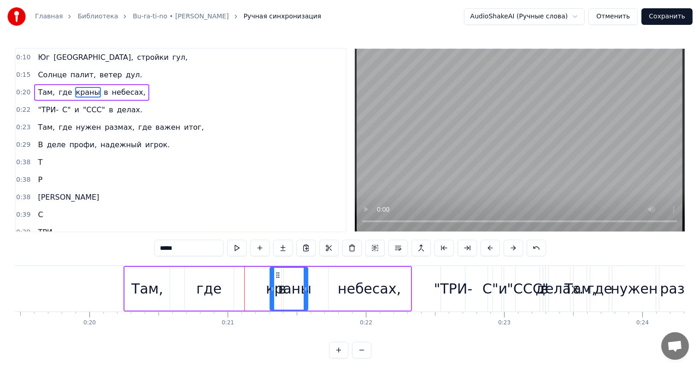
drag, startPoint x: 247, startPoint y: 275, endPoint x: 277, endPoint y: 276, distance: 30.0
click at [277, 276] on icon at bounding box center [277, 275] width 7 height 7
click at [214, 282] on div "где" at bounding box center [208, 289] width 25 height 21
type input "***"
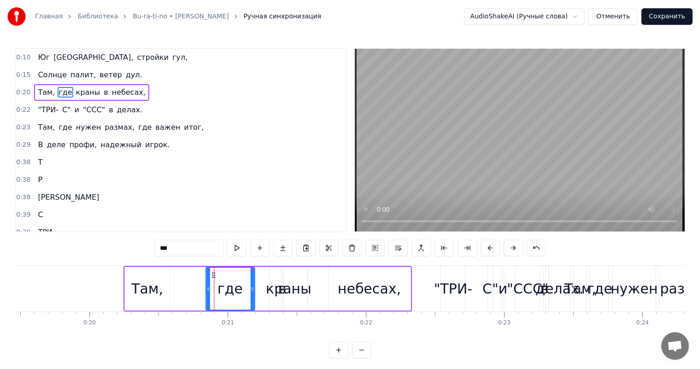
drag, startPoint x: 192, startPoint y: 274, endPoint x: 213, endPoint y: 275, distance: 21.2
click at [213, 275] on icon at bounding box center [213, 275] width 7 height 7
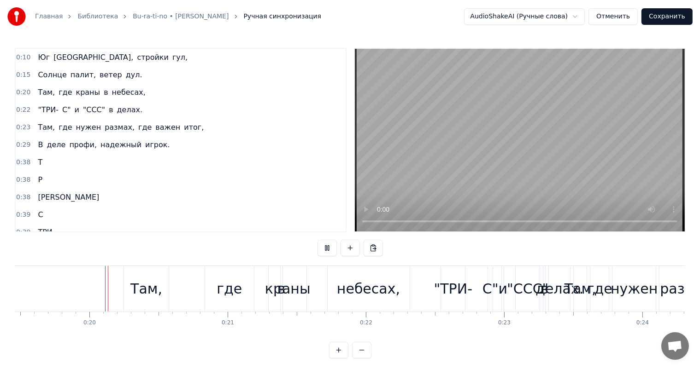
scroll to position [12, 0]
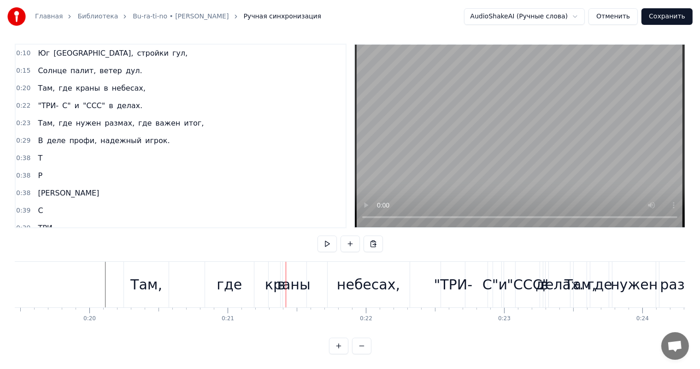
click at [191, 266] on div "Там, где краны в небесах," at bounding box center [267, 285] width 288 height 46
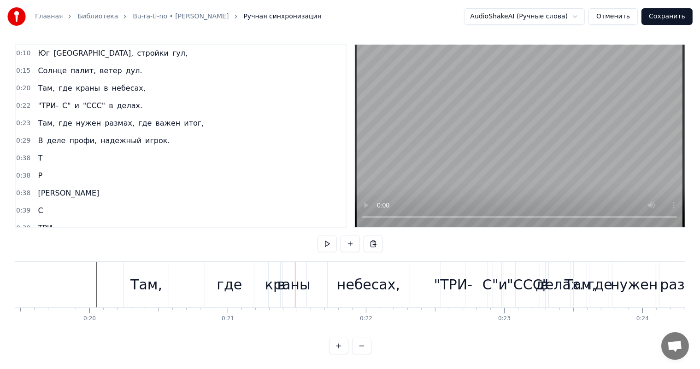
click at [270, 275] on div "краны" at bounding box center [288, 285] width 46 height 21
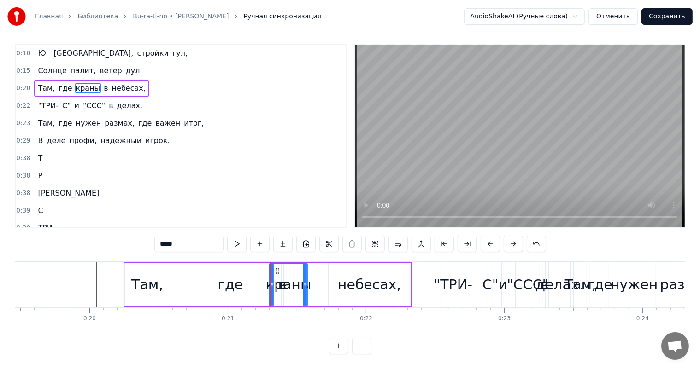
scroll to position [0, 0]
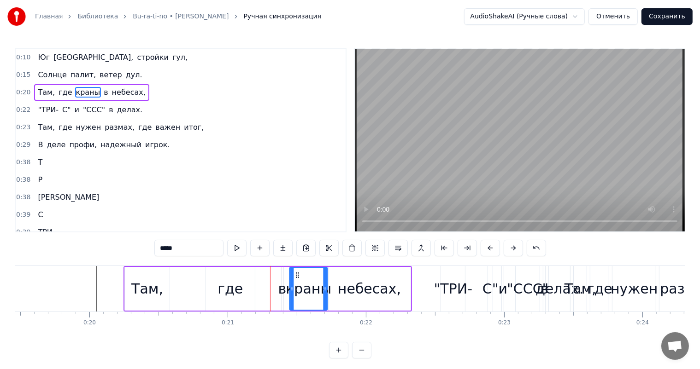
drag, startPoint x: 276, startPoint y: 275, endPoint x: 295, endPoint y: 275, distance: 18.9
click at [234, 289] on div "где" at bounding box center [229, 289] width 25 height 21
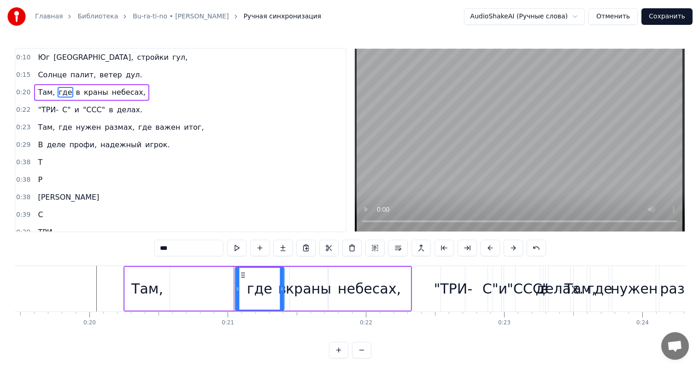
drag, startPoint x: 212, startPoint y: 275, endPoint x: 241, endPoint y: 277, distance: 29.1
click at [241, 277] on icon at bounding box center [242, 275] width 7 height 7
click at [157, 284] on div "Там," at bounding box center [147, 289] width 32 height 21
type input "****"
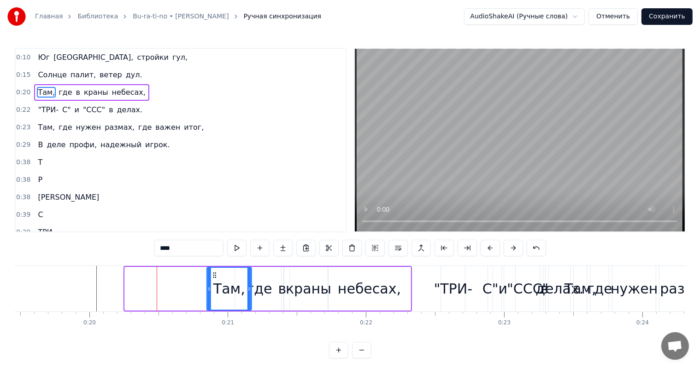
drag, startPoint x: 129, startPoint y: 275, endPoint x: 211, endPoint y: 280, distance: 82.1
click at [211, 280] on div "Там," at bounding box center [229, 289] width 44 height 42
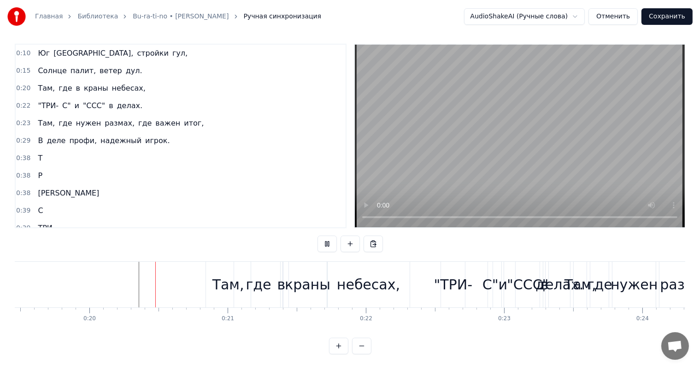
scroll to position [12, 0]
click at [325, 240] on button at bounding box center [326, 244] width 19 height 17
click at [317, 236] on button at bounding box center [326, 244] width 19 height 17
click at [456, 279] on div ""ТРИ-" at bounding box center [453, 285] width 38 height 21
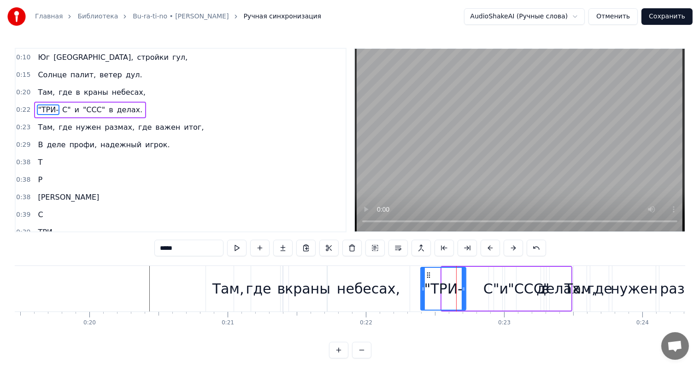
drag, startPoint x: 442, startPoint y: 288, endPoint x: 421, endPoint y: 290, distance: 21.3
click at [421, 290] on icon at bounding box center [423, 289] width 4 height 7
drag, startPoint x: 464, startPoint y: 291, endPoint x: 459, endPoint y: 291, distance: 5.1
click at [459, 291] on icon at bounding box center [460, 289] width 4 height 7
click at [475, 291] on div ""ТРИ- С" и "ССС" в делах." at bounding box center [495, 289] width 153 height 46
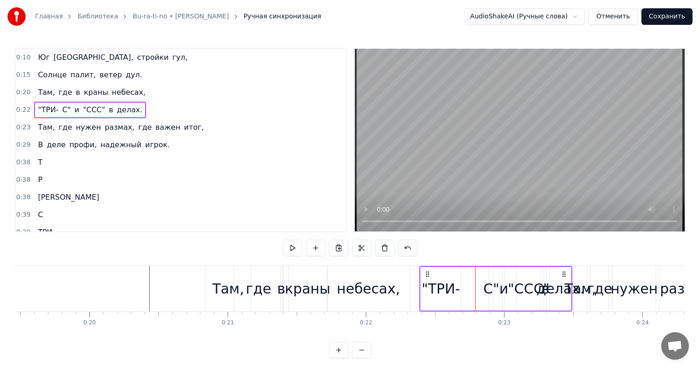
click at [489, 289] on div "С"" at bounding box center [491, 289] width 16 height 21
drag, startPoint x: 488, startPoint y: 289, endPoint x: 480, endPoint y: 290, distance: 7.8
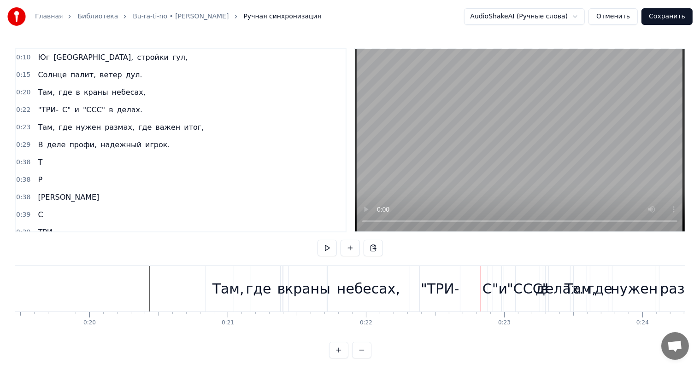
click at [486, 290] on div "С"" at bounding box center [490, 289] width 16 height 21
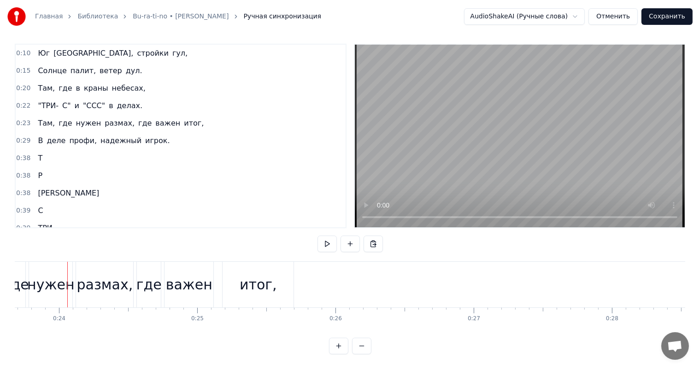
scroll to position [0, 3279]
click at [114, 262] on div "размах," at bounding box center [98, 285] width 57 height 46
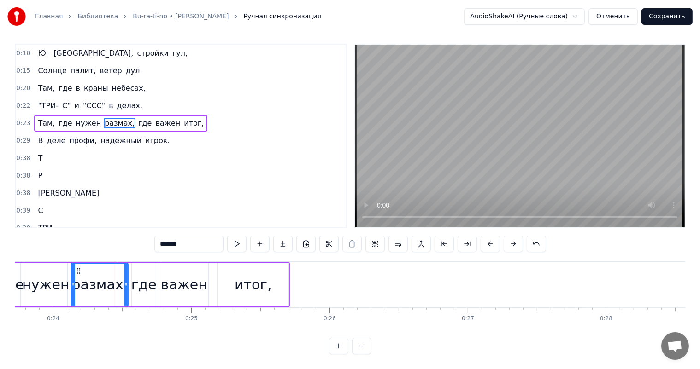
scroll to position [0, 0]
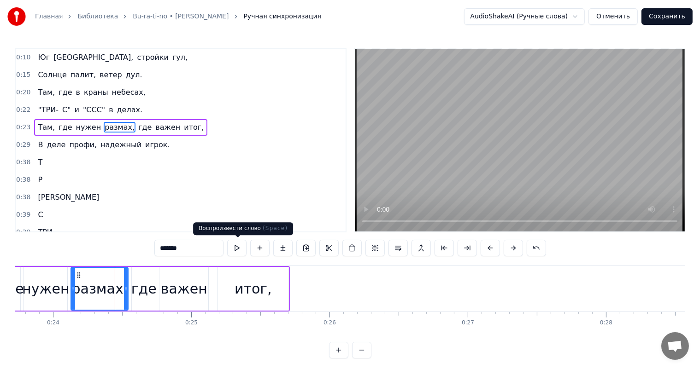
click at [243, 249] on button at bounding box center [236, 248] width 19 height 17
click at [237, 250] on button at bounding box center [236, 248] width 19 height 17
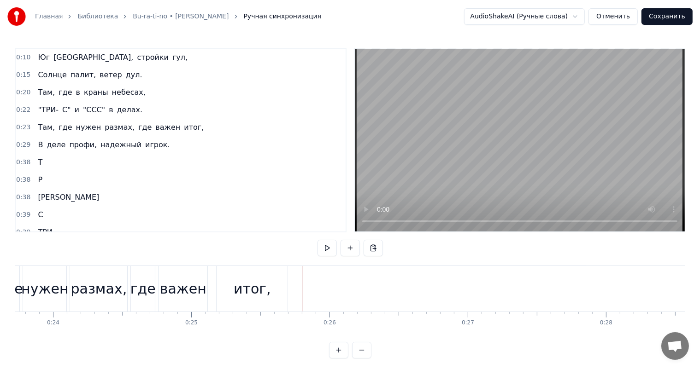
click at [67, 288] on div "Там, где нужен размах, где важен итог," at bounding box center [137, 289] width 306 height 46
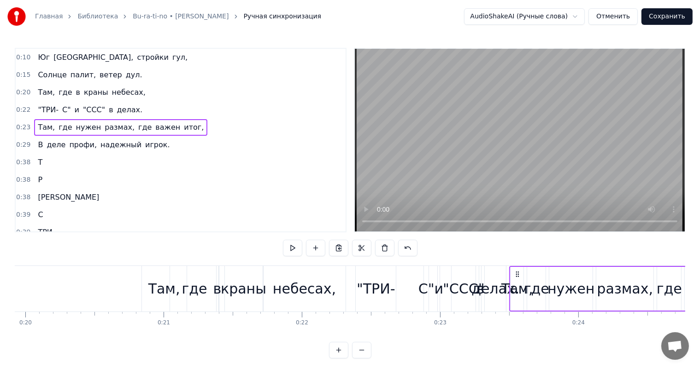
scroll to position [0, 2711]
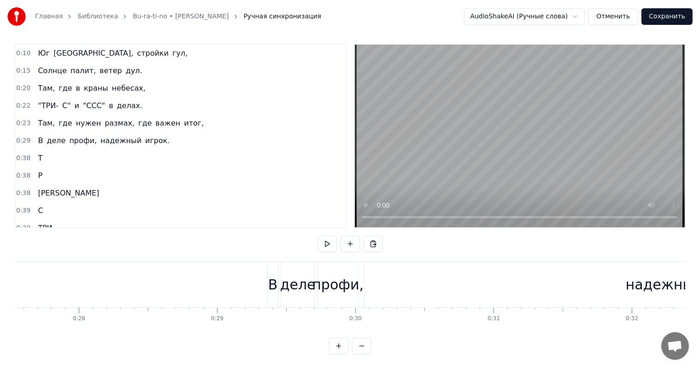
scroll to position [0, 3838]
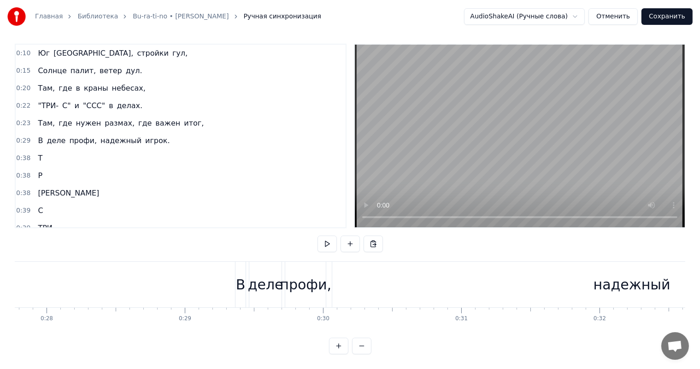
click at [236, 279] on div "В" at bounding box center [240, 285] width 10 height 46
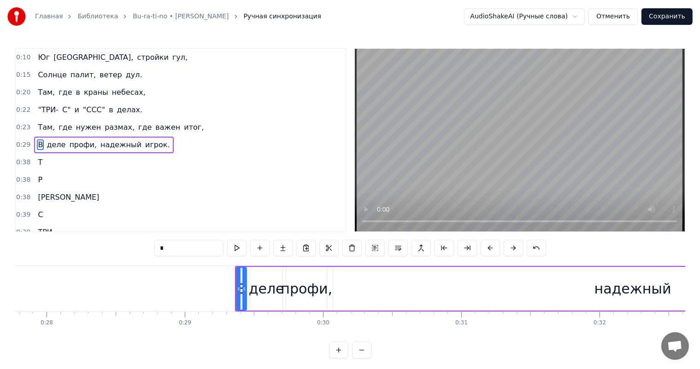
scroll to position [1, 0]
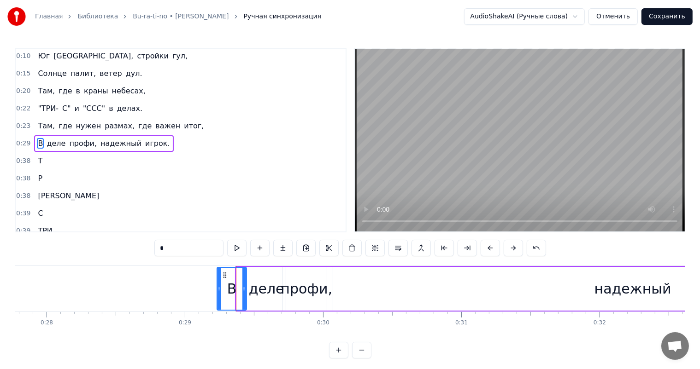
drag, startPoint x: 237, startPoint y: 286, endPoint x: 217, endPoint y: 288, distance: 19.4
click at [217, 288] on icon at bounding box center [219, 289] width 4 height 7
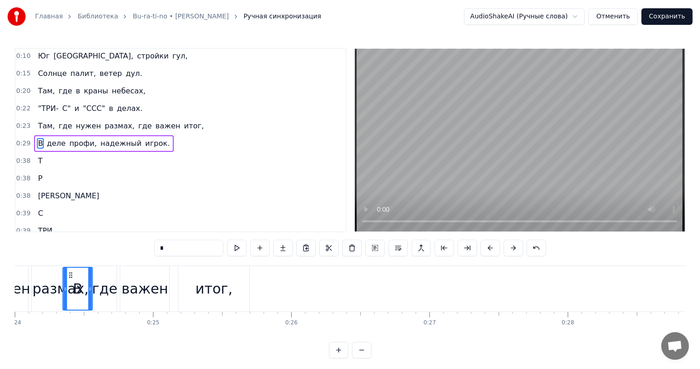
scroll to position [0, 3294]
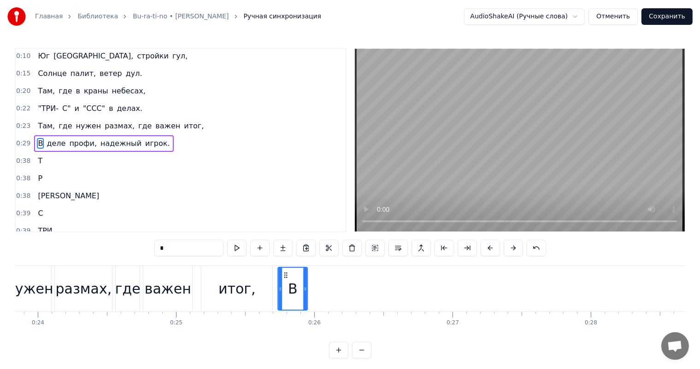
drag, startPoint x: 225, startPoint y: 275, endPoint x: 286, endPoint y: 280, distance: 61.0
click at [286, 280] on div "В" at bounding box center [292, 289] width 29 height 42
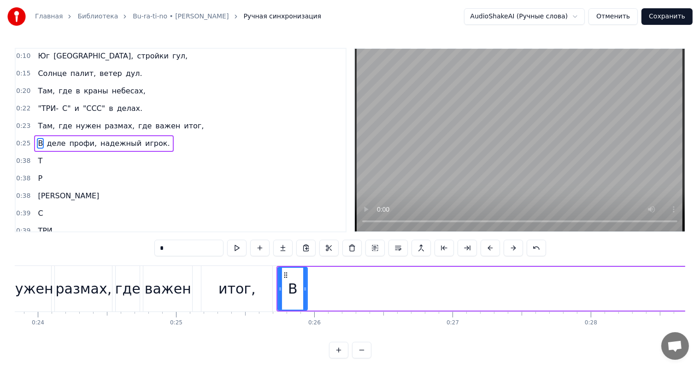
click at [239, 278] on div "итог," at bounding box center [236, 289] width 71 height 46
type input "*****"
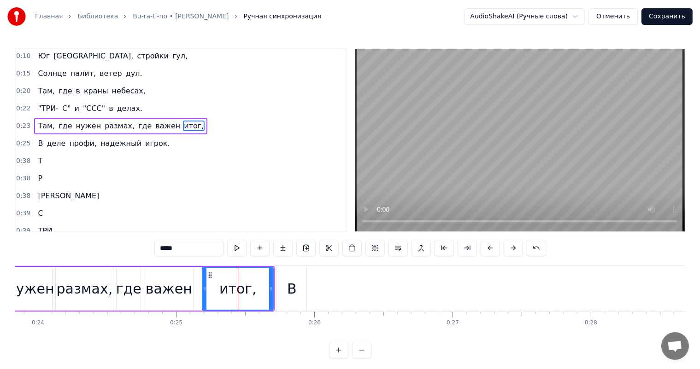
scroll to position [0, 0]
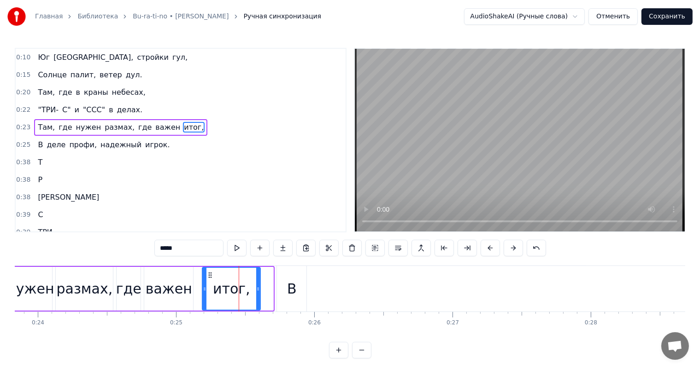
drag, startPoint x: 271, startPoint y: 287, endPoint x: 258, endPoint y: 287, distance: 12.9
click at [258, 287] on icon at bounding box center [258, 289] width 4 height 7
drag, startPoint x: 229, startPoint y: 280, endPoint x: 222, endPoint y: 281, distance: 6.5
click at [222, 281] on div "итог," at bounding box center [231, 289] width 37 height 21
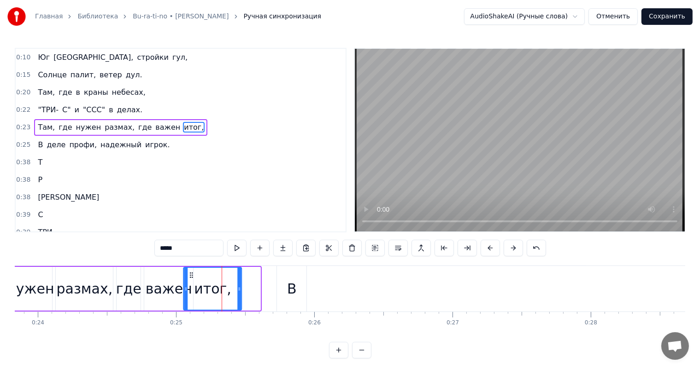
drag, startPoint x: 210, startPoint y: 275, endPoint x: 192, endPoint y: 275, distance: 18.5
click at [192, 275] on icon at bounding box center [191, 275] width 7 height 7
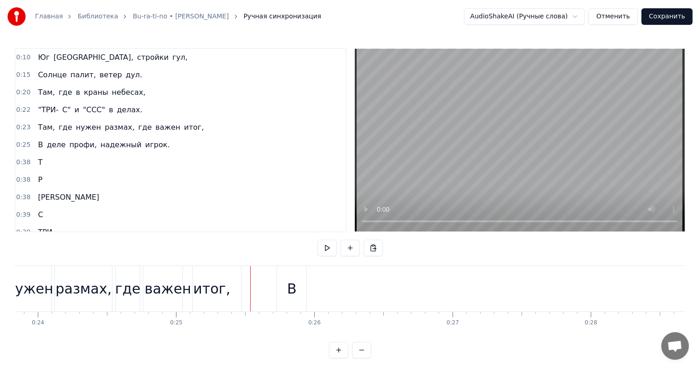
drag, startPoint x: 249, startPoint y: 286, endPoint x: 238, endPoint y: 286, distance: 11.1
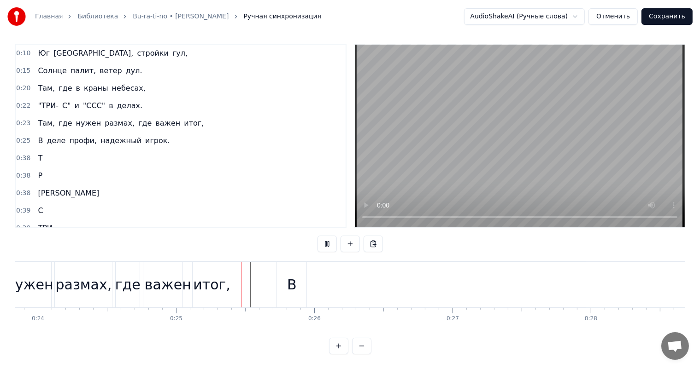
scroll to position [12, 0]
click at [222, 275] on div "итог," at bounding box center [211, 285] width 37 height 21
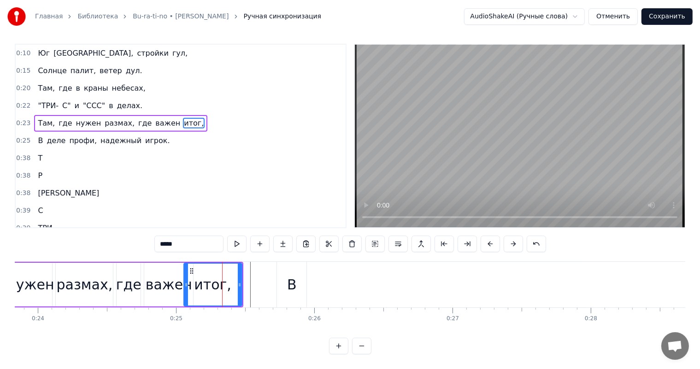
scroll to position [0, 0]
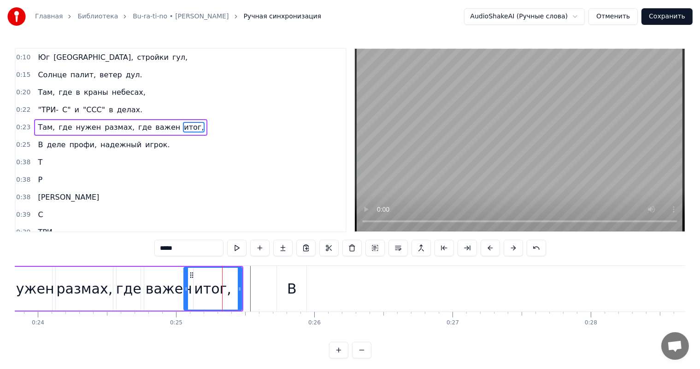
drag, startPoint x: 213, startPoint y: 288, endPoint x: 206, endPoint y: 289, distance: 6.5
click at [206, 289] on div "итог," at bounding box center [212, 289] width 37 height 21
drag, startPoint x: 190, startPoint y: 275, endPoint x: 185, endPoint y: 275, distance: 5.1
click at [185, 275] on circle at bounding box center [185, 275] width 0 height 0
click at [291, 290] on div "В" at bounding box center [292, 289] width 10 height 21
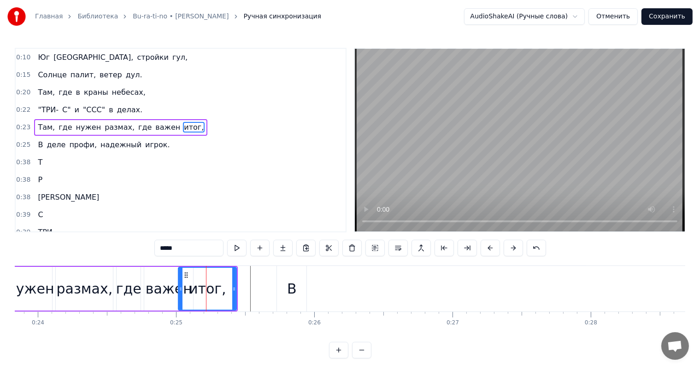
type input "*"
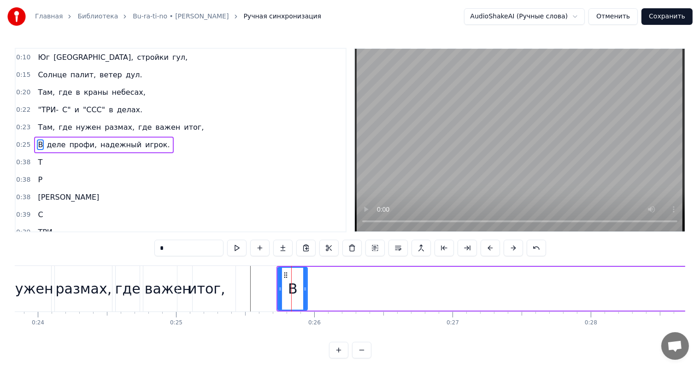
scroll to position [1, 0]
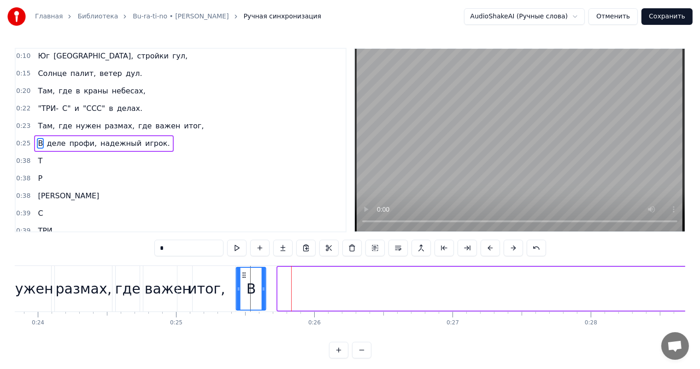
drag, startPoint x: 284, startPoint y: 275, endPoint x: 241, endPoint y: 279, distance: 43.0
click at [241, 279] on div "В" at bounding box center [251, 289] width 29 height 42
click at [242, 280] on div "В" at bounding box center [249, 289] width 29 height 42
drag, startPoint x: 243, startPoint y: 273, endPoint x: 272, endPoint y: 274, distance: 29.5
click at [272, 274] on icon at bounding box center [272, 275] width 7 height 7
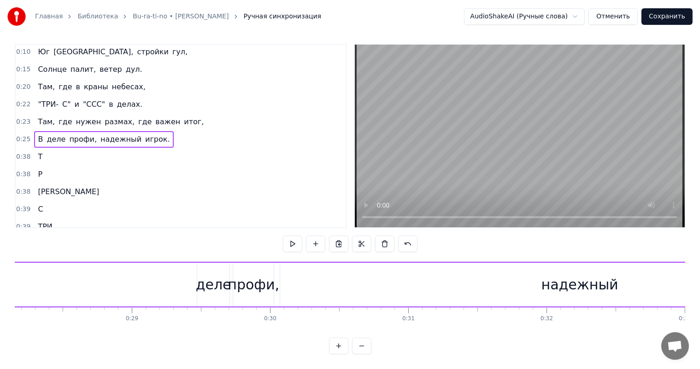
scroll to position [0, 3859]
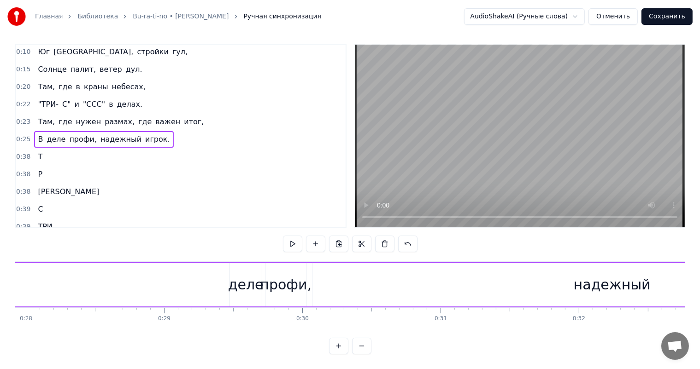
click at [248, 275] on div "деле" at bounding box center [245, 285] width 35 height 21
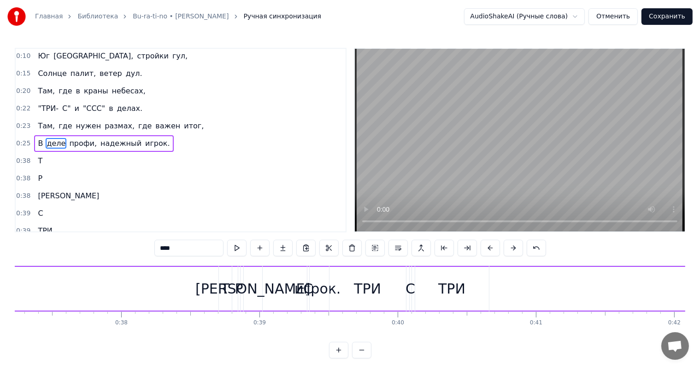
scroll to position [0, 5198]
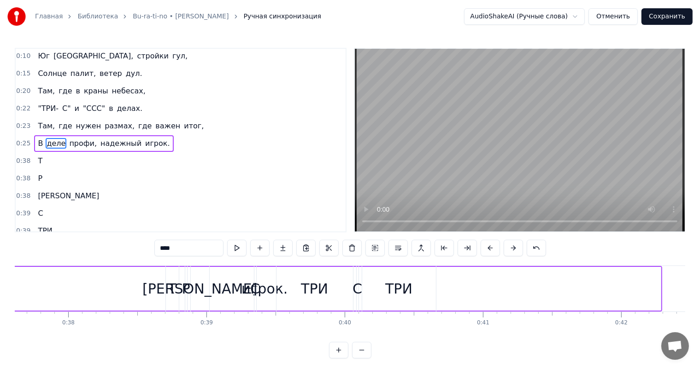
click at [510, 287] on div "игрок." at bounding box center [264, 289] width 792 height 44
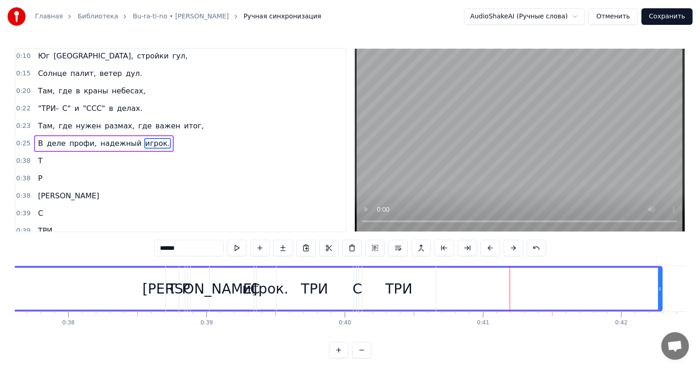
click at [661, 290] on icon at bounding box center [660, 289] width 4 height 7
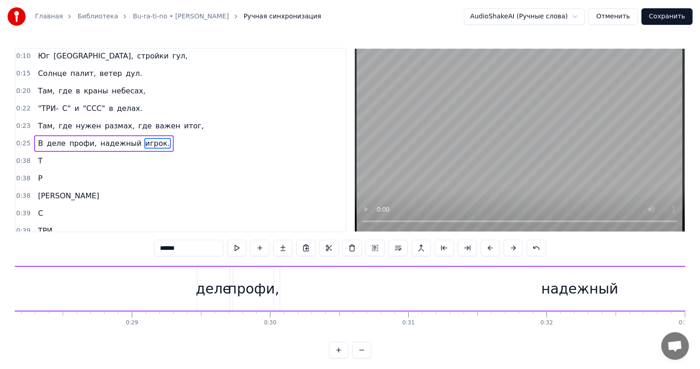
scroll to position [0, 3870]
click at [233, 281] on div "деле" at bounding box center [234, 289] width 35 height 21
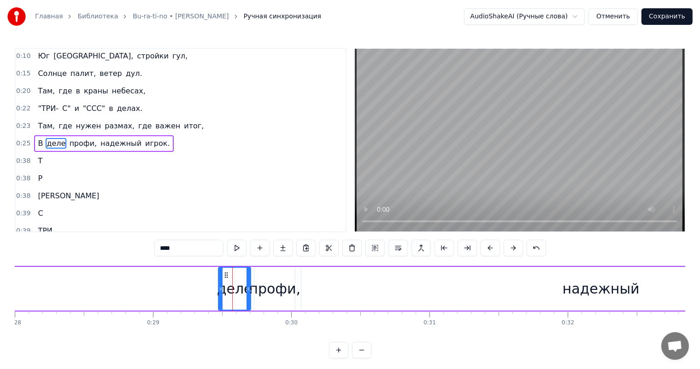
click at [265, 285] on div "профи," at bounding box center [275, 289] width 52 height 21
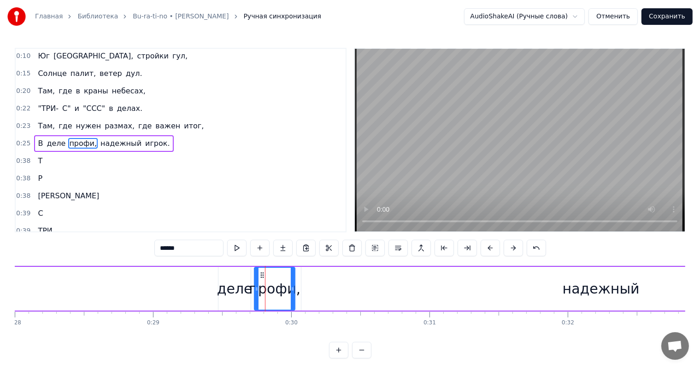
click at [237, 285] on div "деле" at bounding box center [234, 289] width 35 height 21
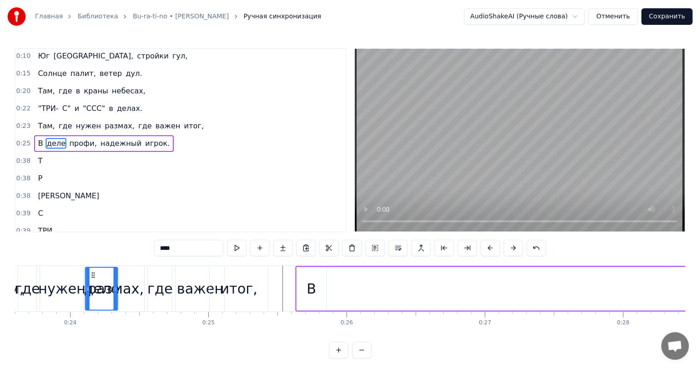
scroll to position [0, 3251]
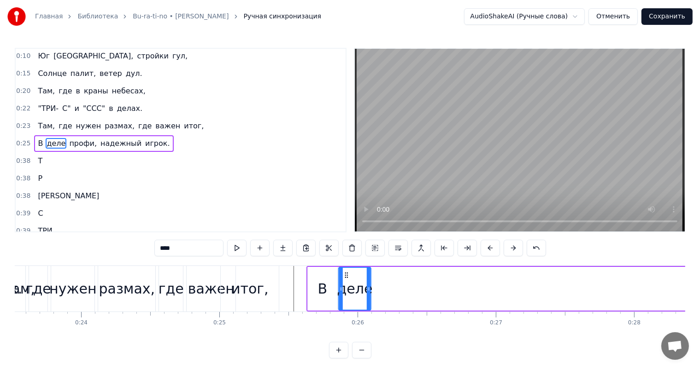
drag, startPoint x: 227, startPoint y: 274, endPoint x: 347, endPoint y: 284, distance: 120.7
click at [347, 284] on div "деле" at bounding box center [354, 289] width 31 height 42
click at [328, 283] on div "В" at bounding box center [322, 289] width 29 height 44
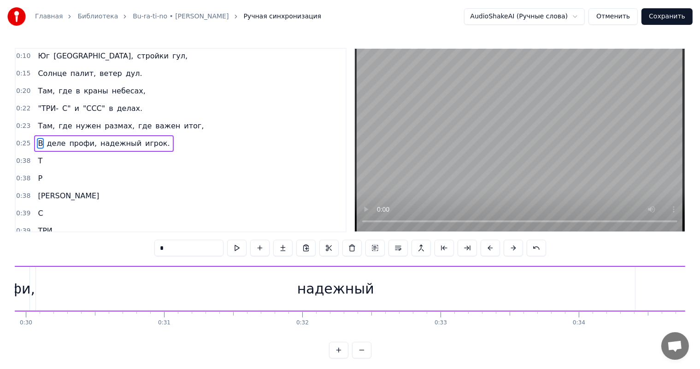
scroll to position [0, 4189]
click at [250, 299] on div "надежный" at bounding box center [282, 289] width 77 height 21
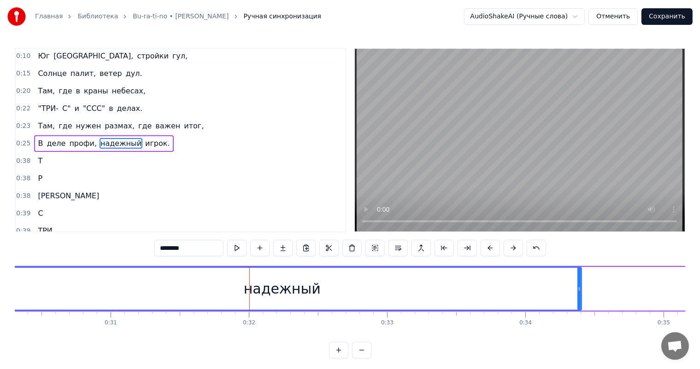
click at [260, 291] on div "надежный" at bounding box center [282, 289] width 77 height 21
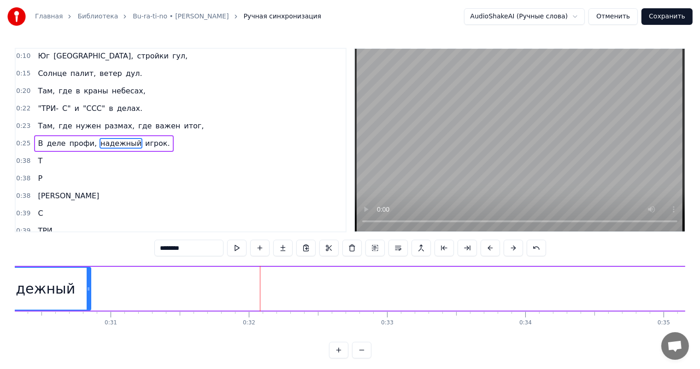
drag, startPoint x: 580, startPoint y: 288, endPoint x: 95, endPoint y: 306, distance: 485.0
click at [88, 304] on div at bounding box center [89, 289] width 4 height 42
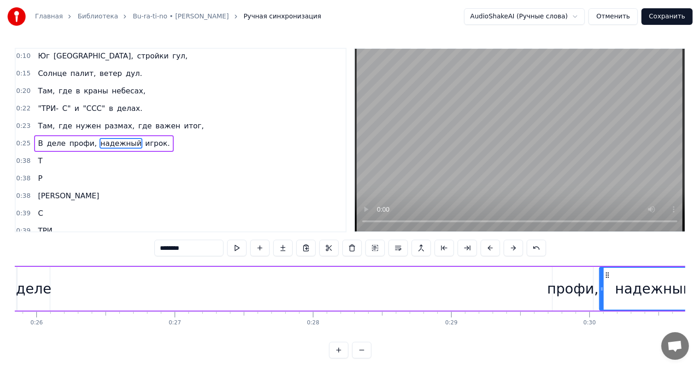
scroll to position [0, 3604]
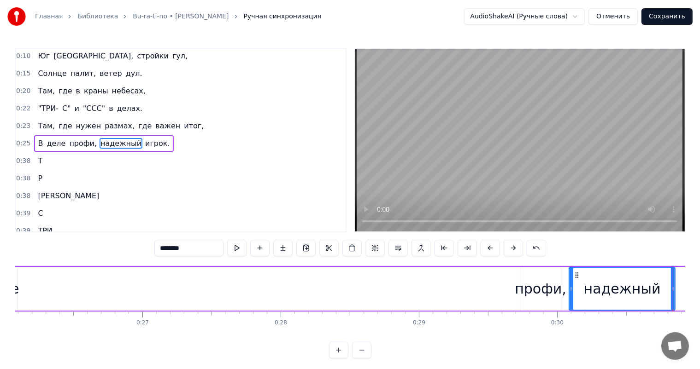
click at [572, 284] on div at bounding box center [571, 289] width 4 height 42
drag, startPoint x: 673, startPoint y: 287, endPoint x: 632, endPoint y: 289, distance: 40.6
click at [632, 289] on icon at bounding box center [631, 289] width 4 height 7
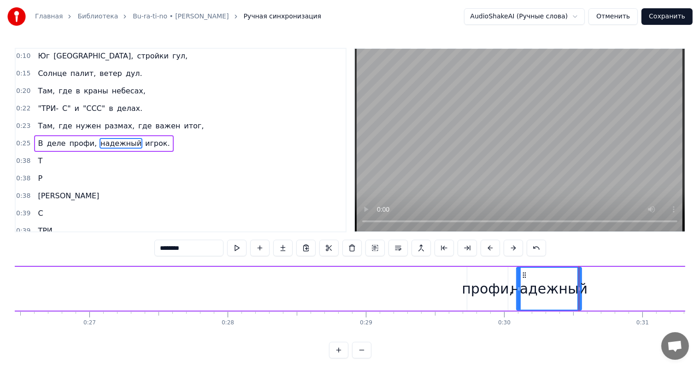
scroll to position [0, 3636]
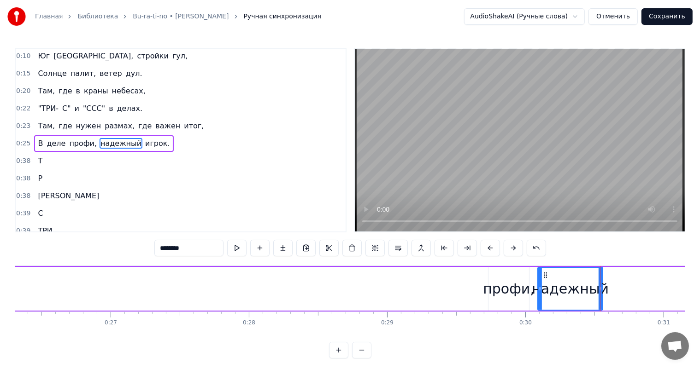
click at [512, 287] on div "профи," at bounding box center [509, 289] width 52 height 21
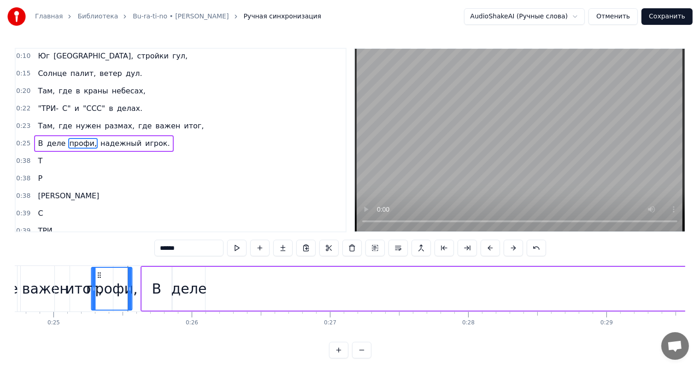
scroll to position [0, 3416]
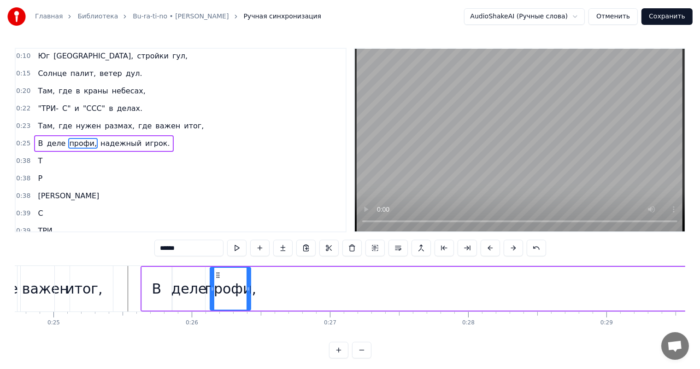
drag, startPoint x: 496, startPoint y: 275, endPoint x: 217, endPoint y: 283, distance: 278.4
click at [217, 283] on div "профи," at bounding box center [231, 289] width 40 height 42
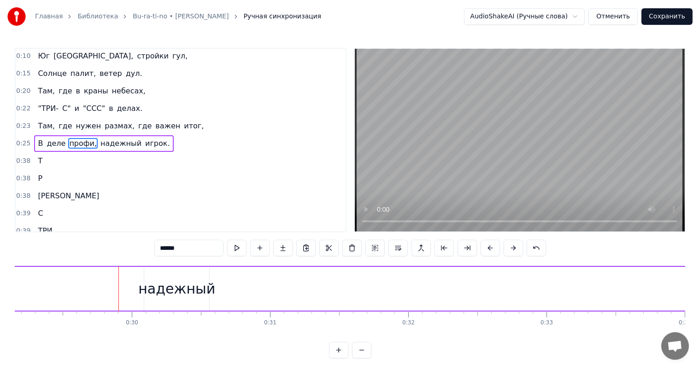
scroll to position [0, 3933]
click at [257, 290] on div "надежный" at bounding box center [272, 289] width 77 height 21
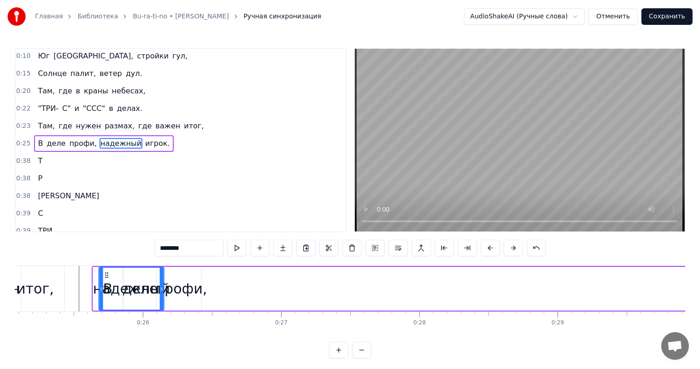
scroll to position [0, 3461]
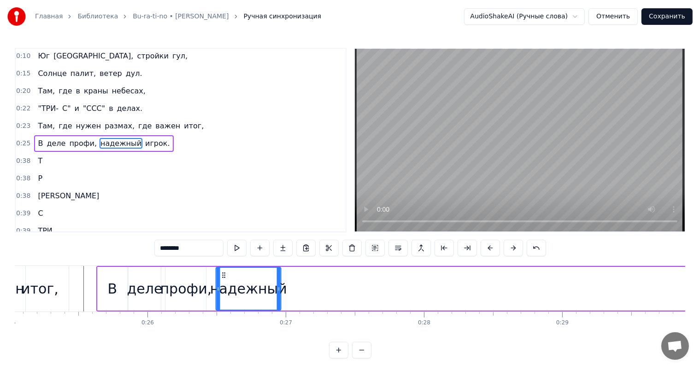
drag, startPoint x: 247, startPoint y: 274, endPoint x: 221, endPoint y: 280, distance: 26.5
click at [221, 280] on div "надежный" at bounding box center [249, 289] width 64 height 42
click at [112, 284] on div "В" at bounding box center [113, 289] width 10 height 21
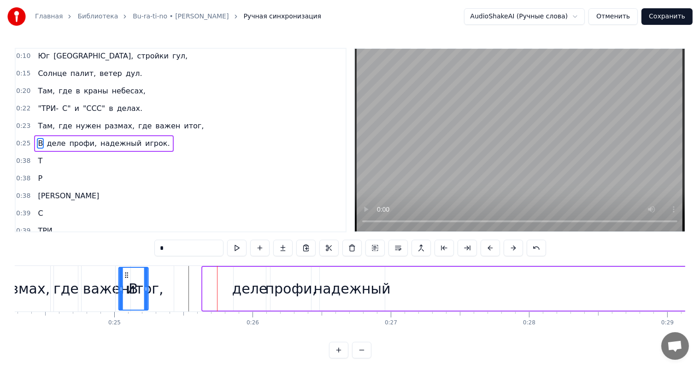
scroll to position [0, 3349]
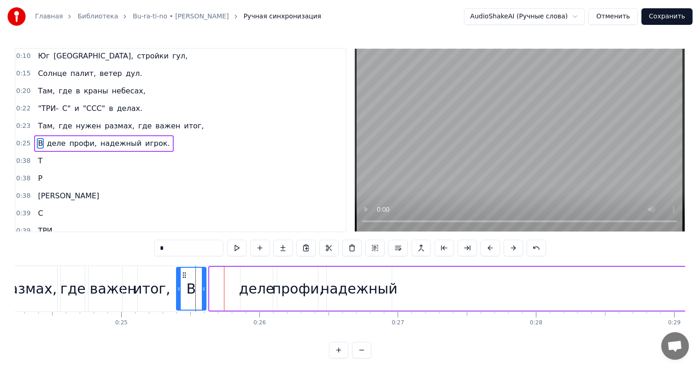
drag, startPoint x: 104, startPoint y: 275, endPoint x: 182, endPoint y: 278, distance: 78.8
click at [182, 278] on icon at bounding box center [184, 275] width 7 height 7
click at [255, 287] on div "деле" at bounding box center [256, 289] width 35 height 21
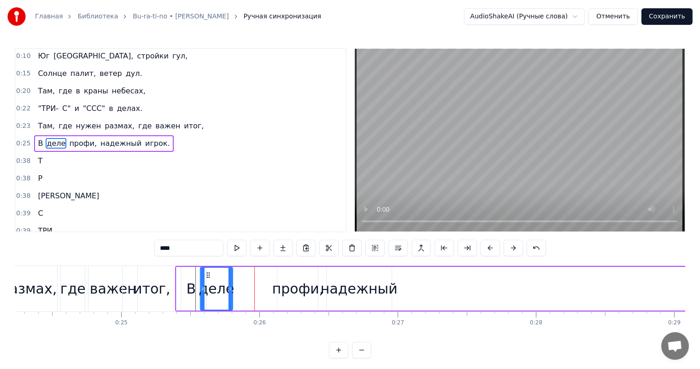
drag, startPoint x: 248, startPoint y: 275, endPoint x: 208, endPoint y: 277, distance: 40.1
click at [208, 277] on icon at bounding box center [208, 275] width 7 height 7
click at [300, 280] on div "профи," at bounding box center [298, 289] width 52 height 21
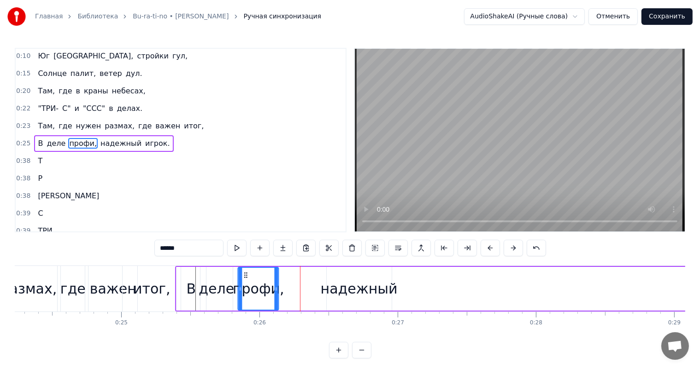
drag, startPoint x: 283, startPoint y: 274, endPoint x: 243, endPoint y: 278, distance: 40.3
click at [243, 278] on icon at bounding box center [245, 275] width 7 height 7
click at [352, 291] on div "надежный" at bounding box center [359, 289] width 77 height 21
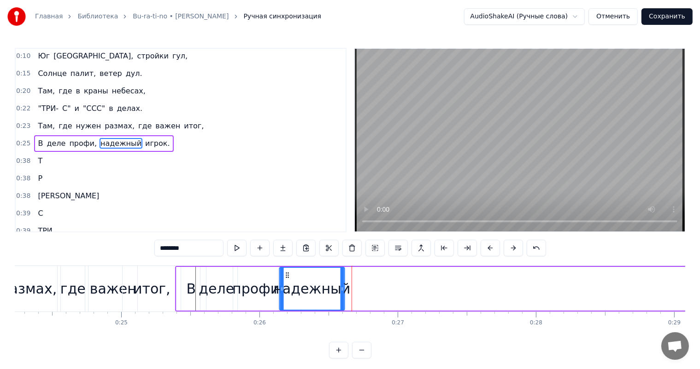
drag, startPoint x: 334, startPoint y: 274, endPoint x: 286, endPoint y: 272, distance: 47.5
click at [286, 272] on icon at bounding box center [286, 275] width 7 height 7
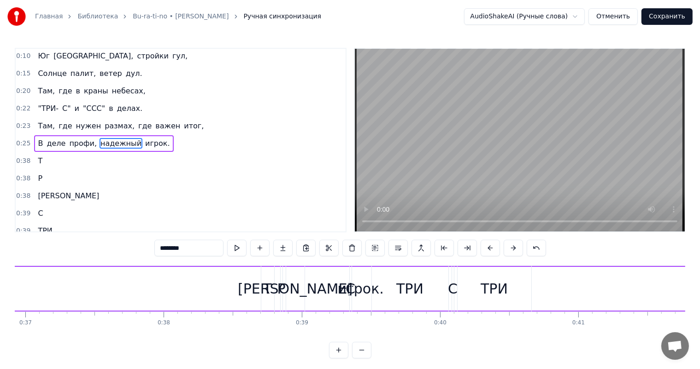
scroll to position [0, 5135]
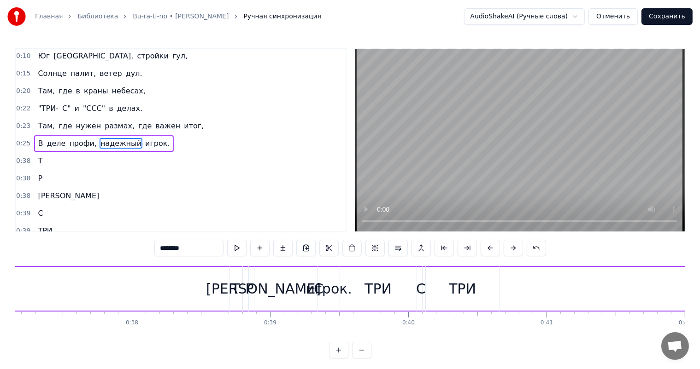
click at [346, 287] on div "ТРИ" at bounding box center [378, 289] width 76 height 46
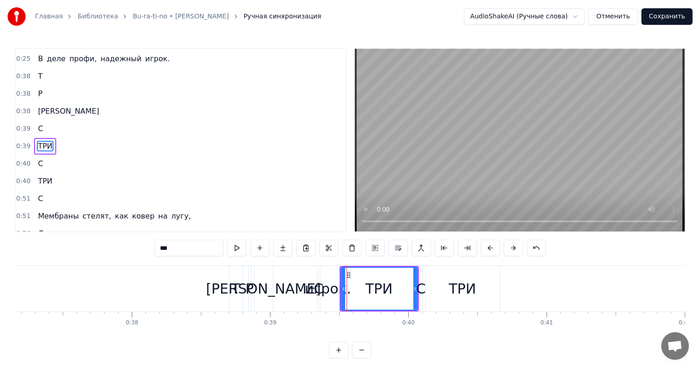
click at [328, 287] on div "игрок." at bounding box center [328, 289] width 46 height 21
type input "******"
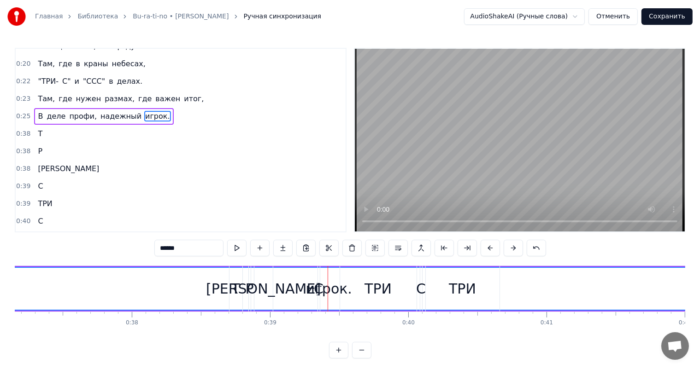
scroll to position [1, 0]
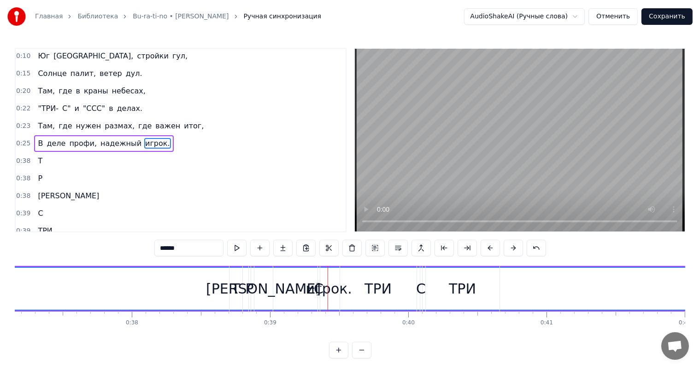
click at [335, 292] on div "игрок." at bounding box center [329, 289] width 46 height 21
click at [339, 287] on div "игрок." at bounding box center [329, 289] width 46 height 21
click at [580, 287] on div "игрок." at bounding box center [328, 289] width 793 height 42
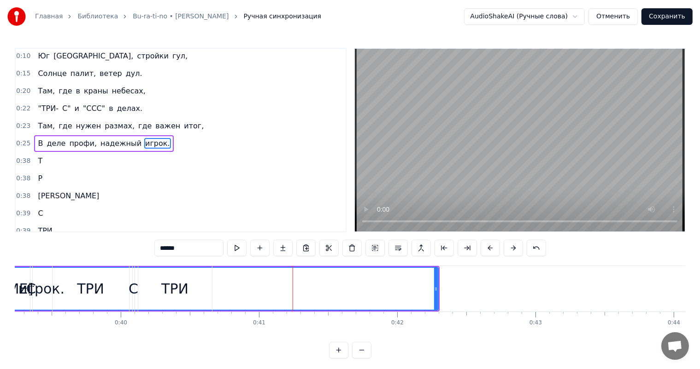
scroll to position [0, 5528]
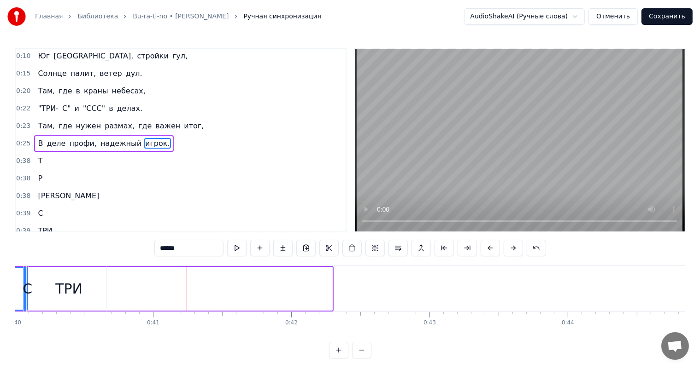
drag, startPoint x: 332, startPoint y: 299, endPoint x: 27, endPoint y: 305, distance: 304.6
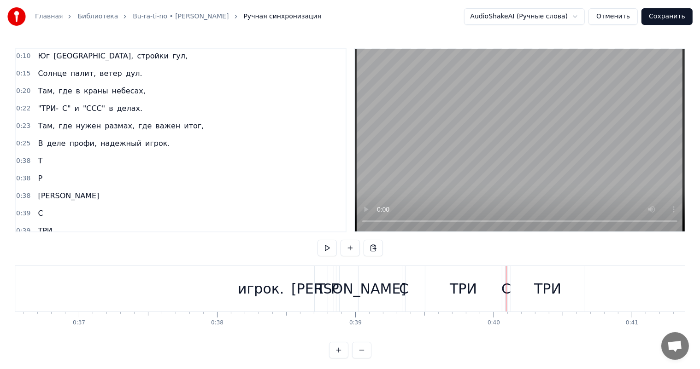
scroll to position [0, 5007]
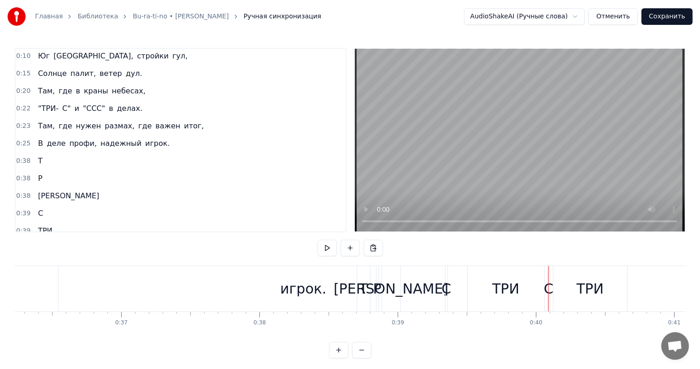
click at [297, 288] on div "игрок." at bounding box center [303, 289] width 46 height 21
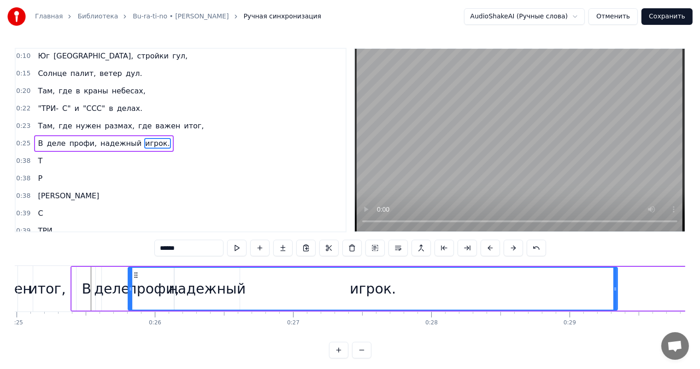
drag, startPoint x: 66, startPoint y: 276, endPoint x: 151, endPoint y: 278, distance: 84.8
click at [140, 278] on icon at bounding box center [135, 275] width 7 height 7
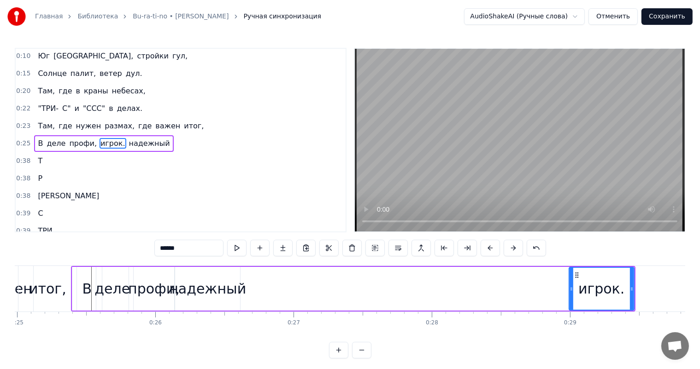
drag, startPoint x: 146, startPoint y: 281, endPoint x: 571, endPoint y: 281, distance: 425.7
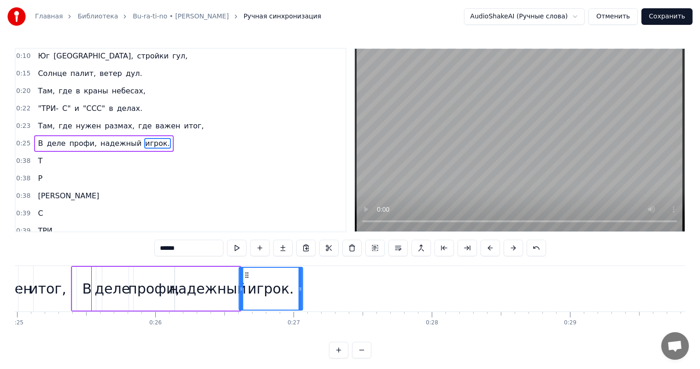
drag, startPoint x: 577, startPoint y: 273, endPoint x: 246, endPoint y: 279, distance: 331.3
click at [246, 279] on div "игрок." at bounding box center [271, 289] width 63 height 42
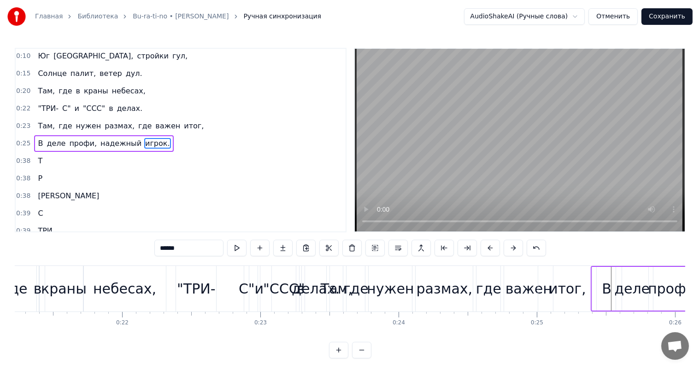
scroll to position [0, 2866]
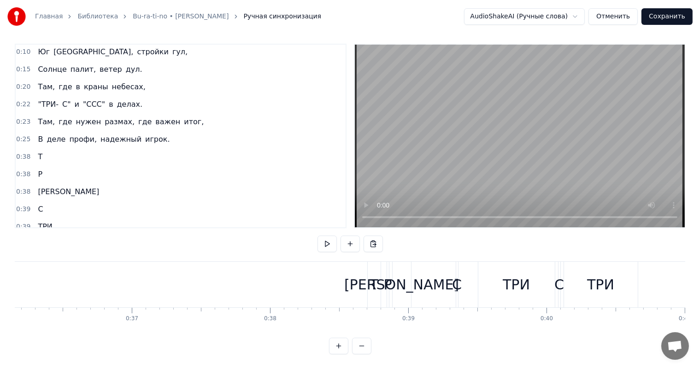
scroll to position [0, 5156]
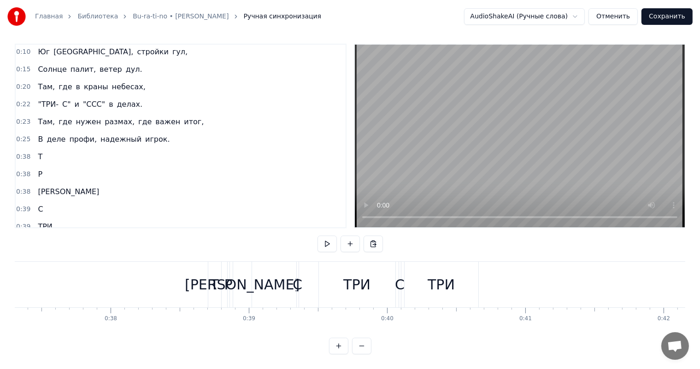
click at [219, 284] on div "Т" at bounding box center [214, 285] width 13 height 46
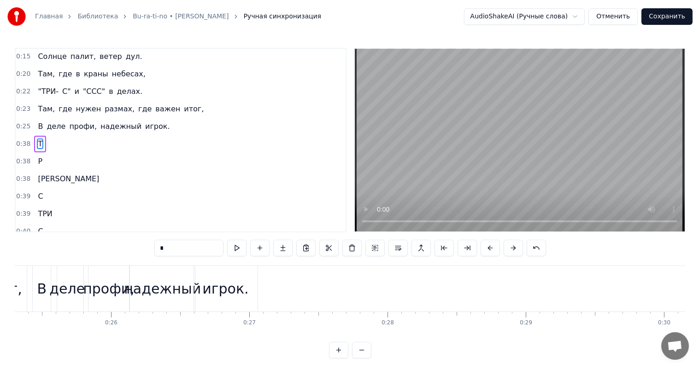
scroll to position [0, 3433]
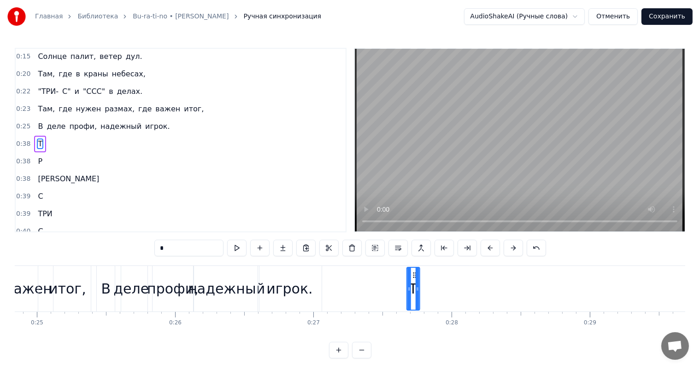
drag, startPoint x: 216, startPoint y: 275, endPoint x: 411, endPoint y: 275, distance: 195.8
click at [412, 275] on icon at bounding box center [413, 275] width 7 height 7
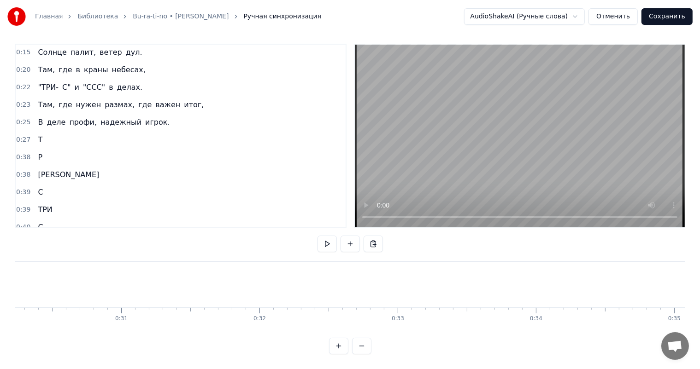
scroll to position [0, 4263]
